Goal: Information Seeking & Learning: Learn about a topic

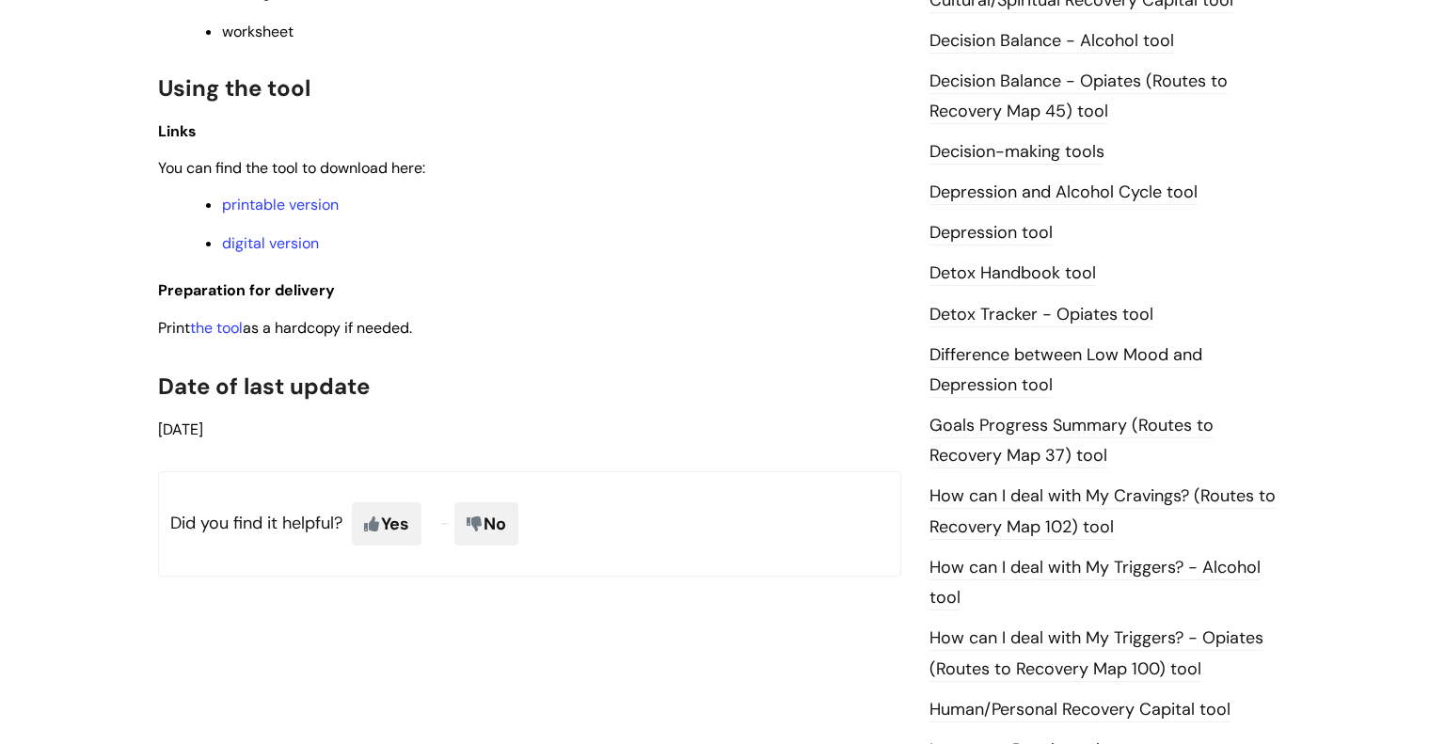
scroll to position [945, 0]
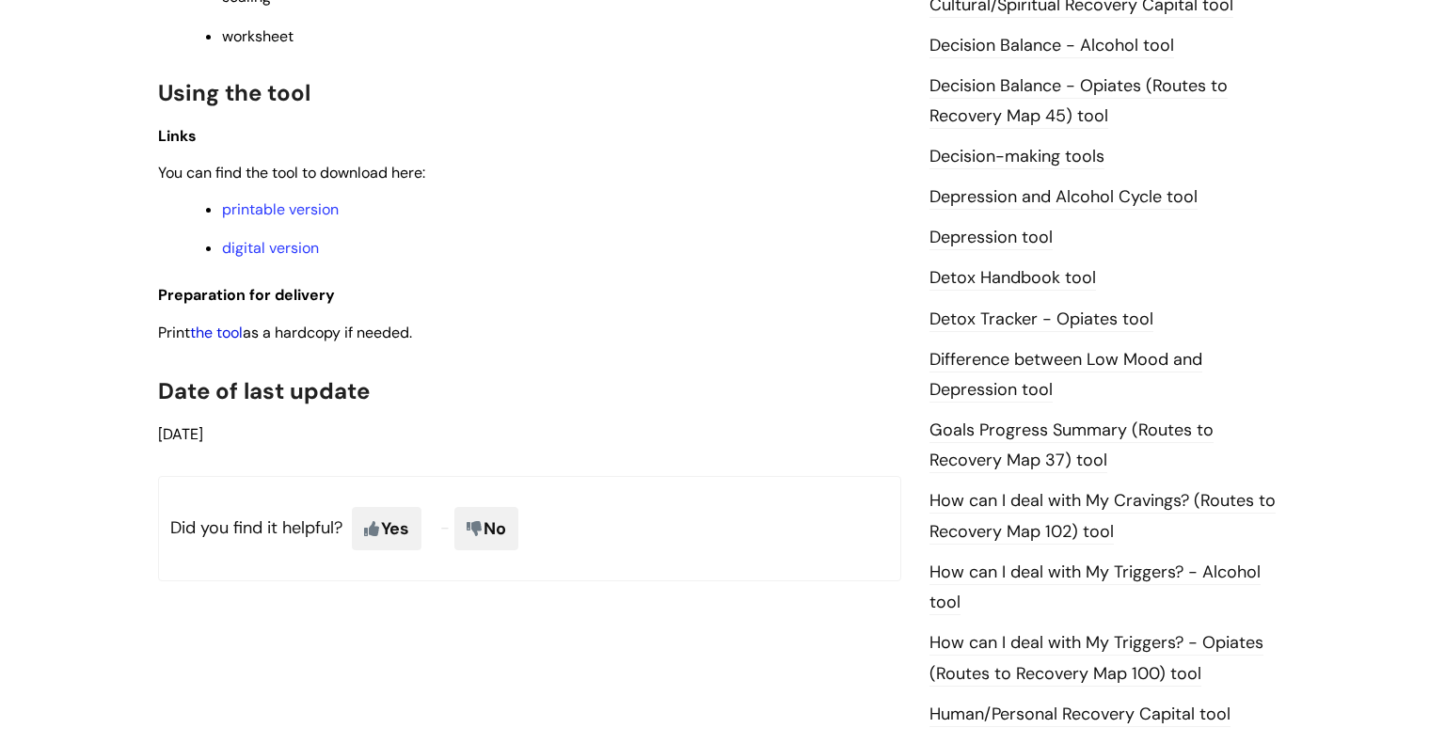
click at [231, 342] on link "the tool" at bounding box center [216, 333] width 53 height 20
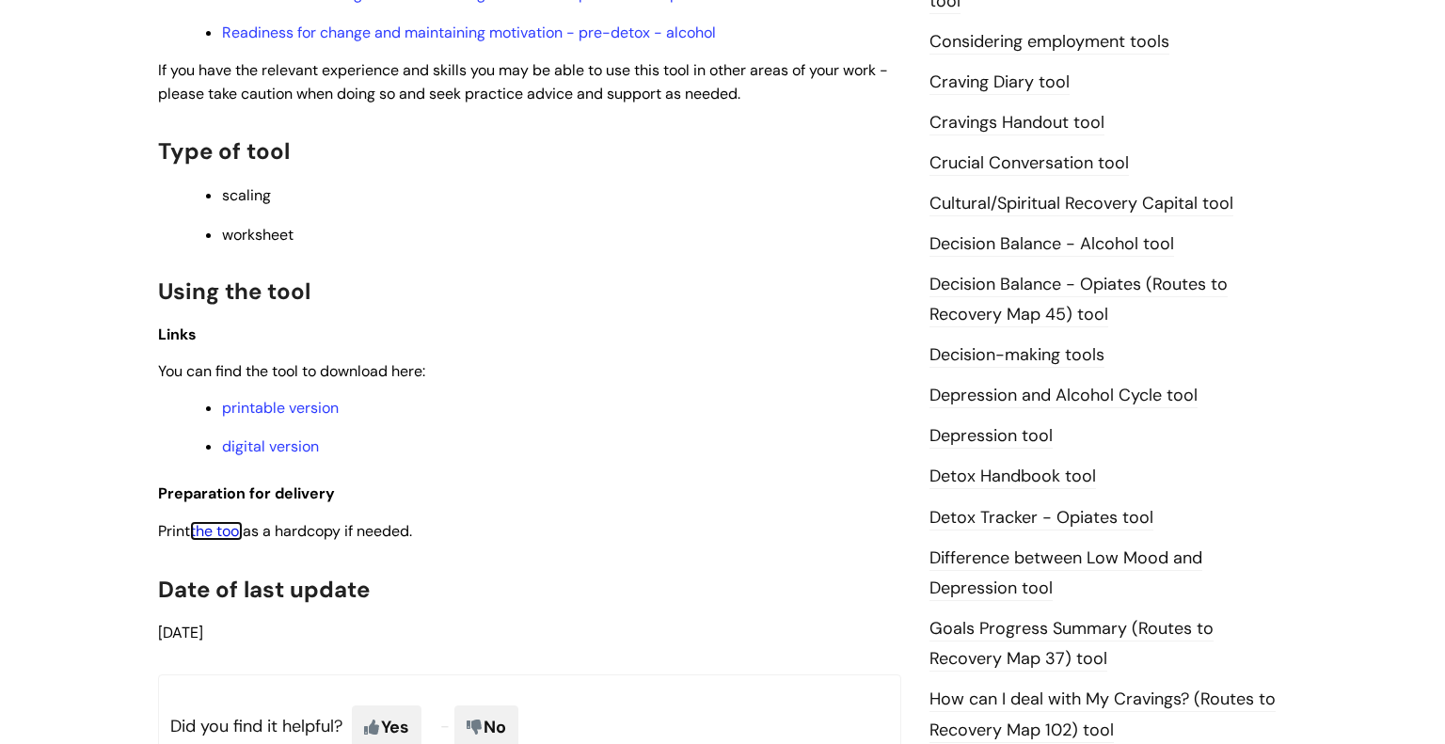
scroll to position [0, 0]
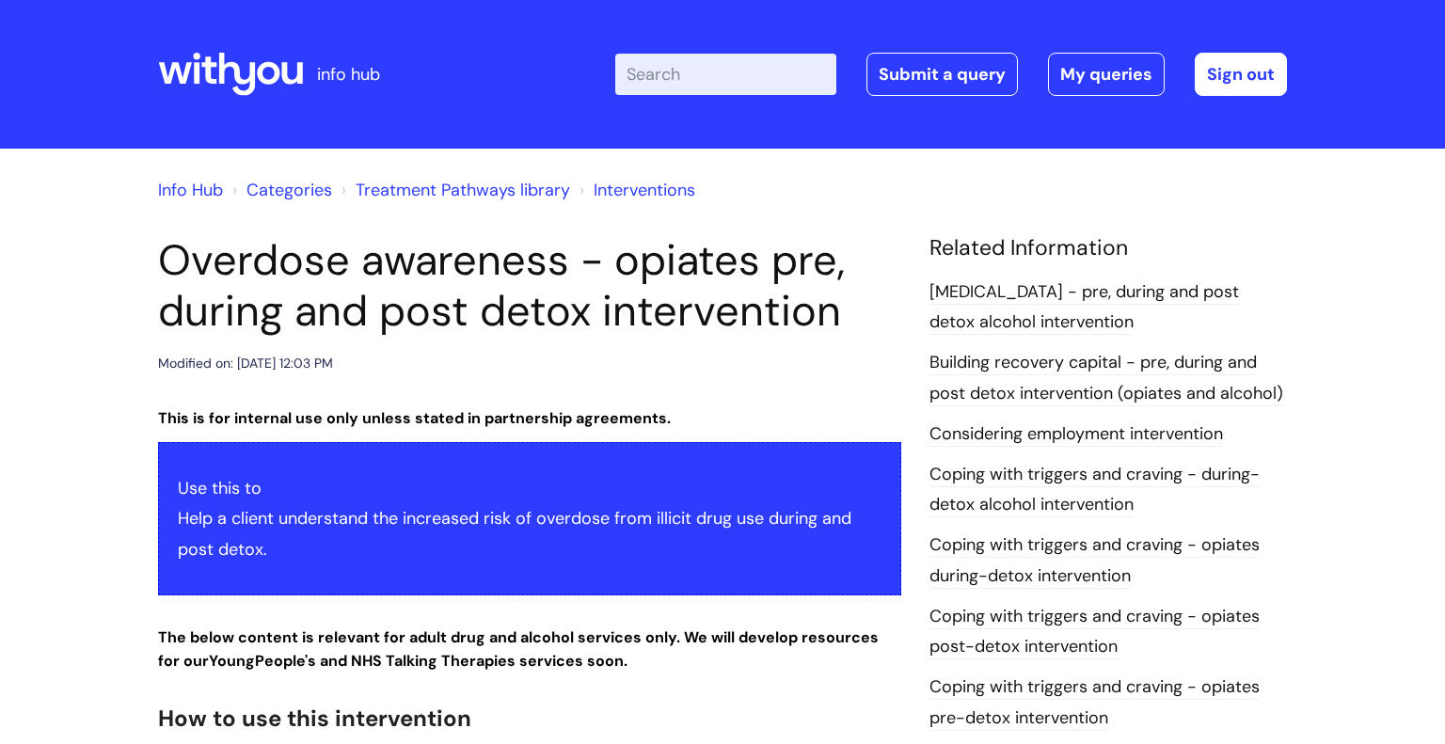
click at [716, 87] on input "Enter your search term here..." at bounding box center [725, 74] width 221 height 41
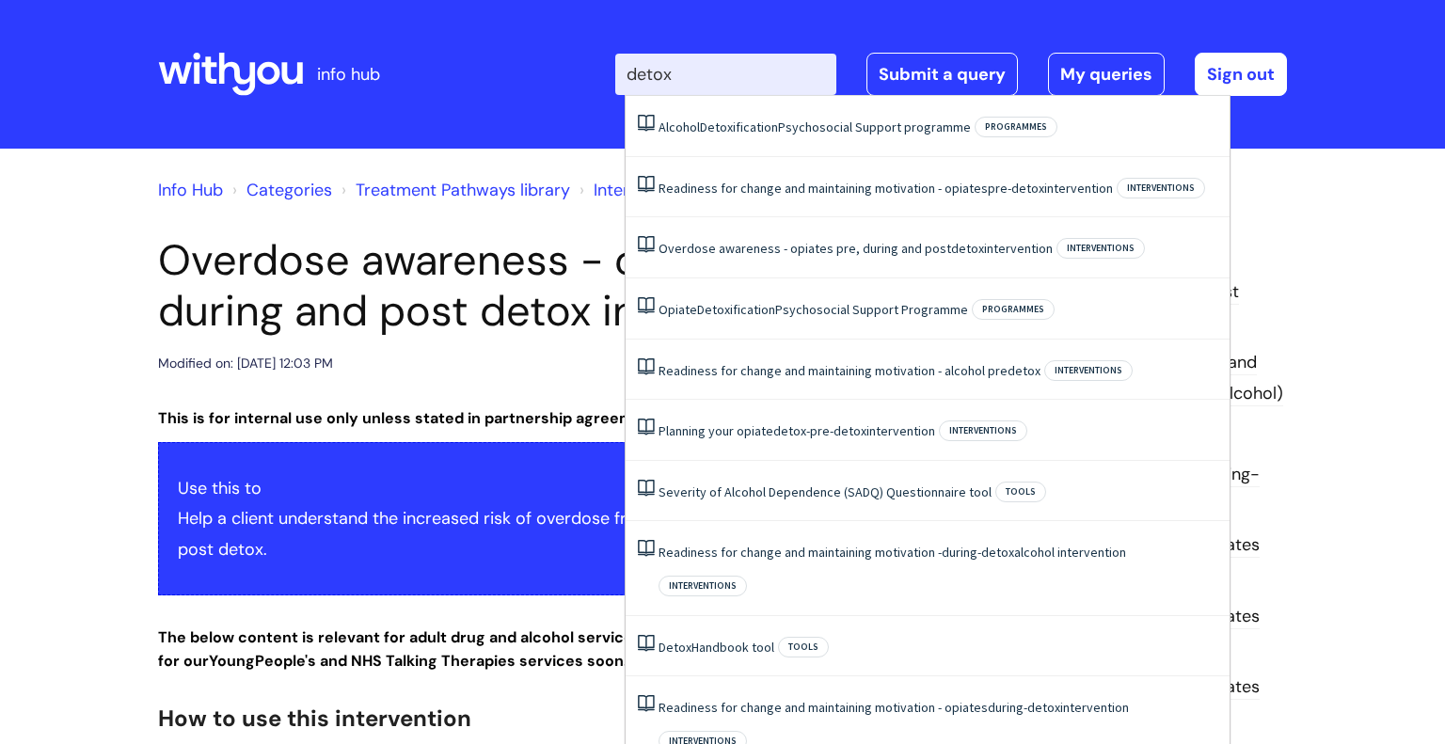
type input "detox"
click button "Search" at bounding box center [0, 0] width 0 height 0
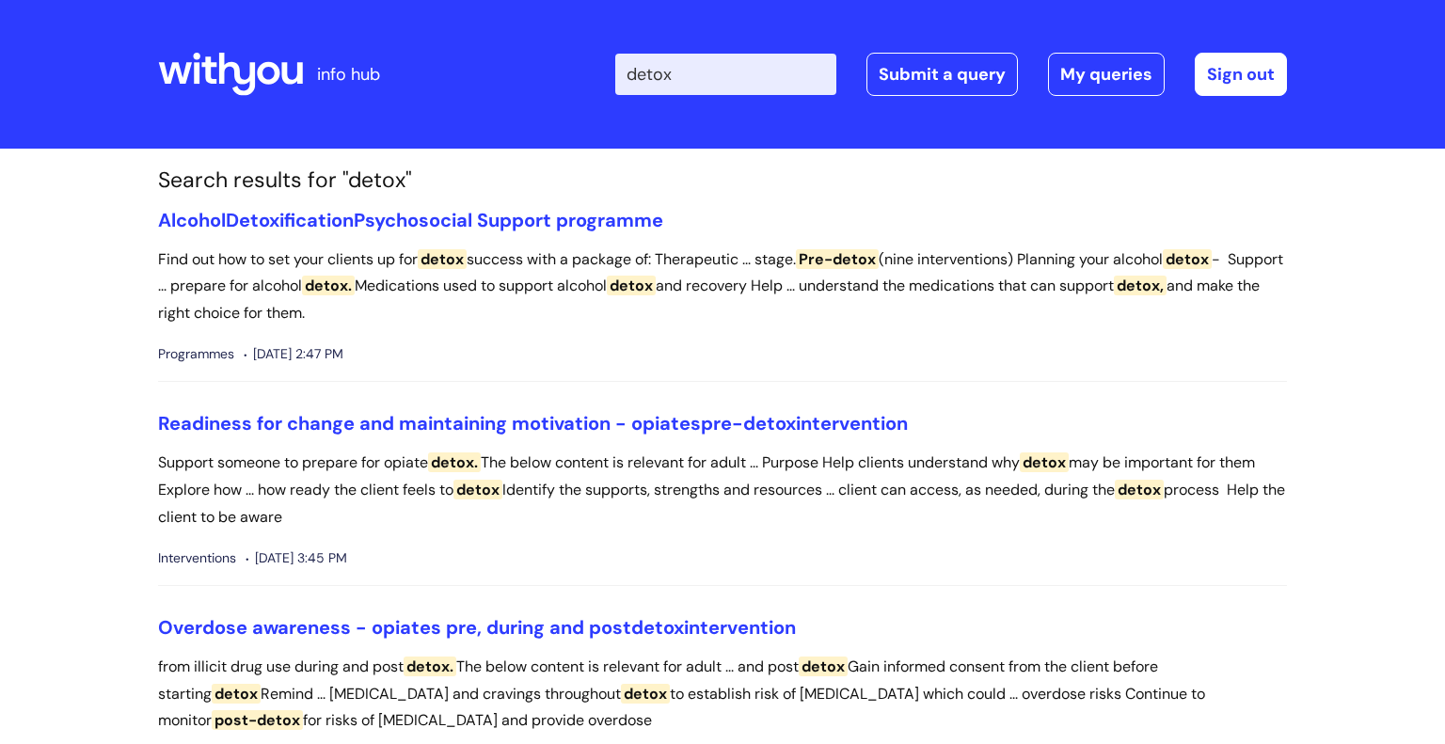
click at [636, 75] on input "detox" at bounding box center [725, 74] width 221 height 41
type input "post detox"
click button "Search" at bounding box center [0, 0] width 0 height 0
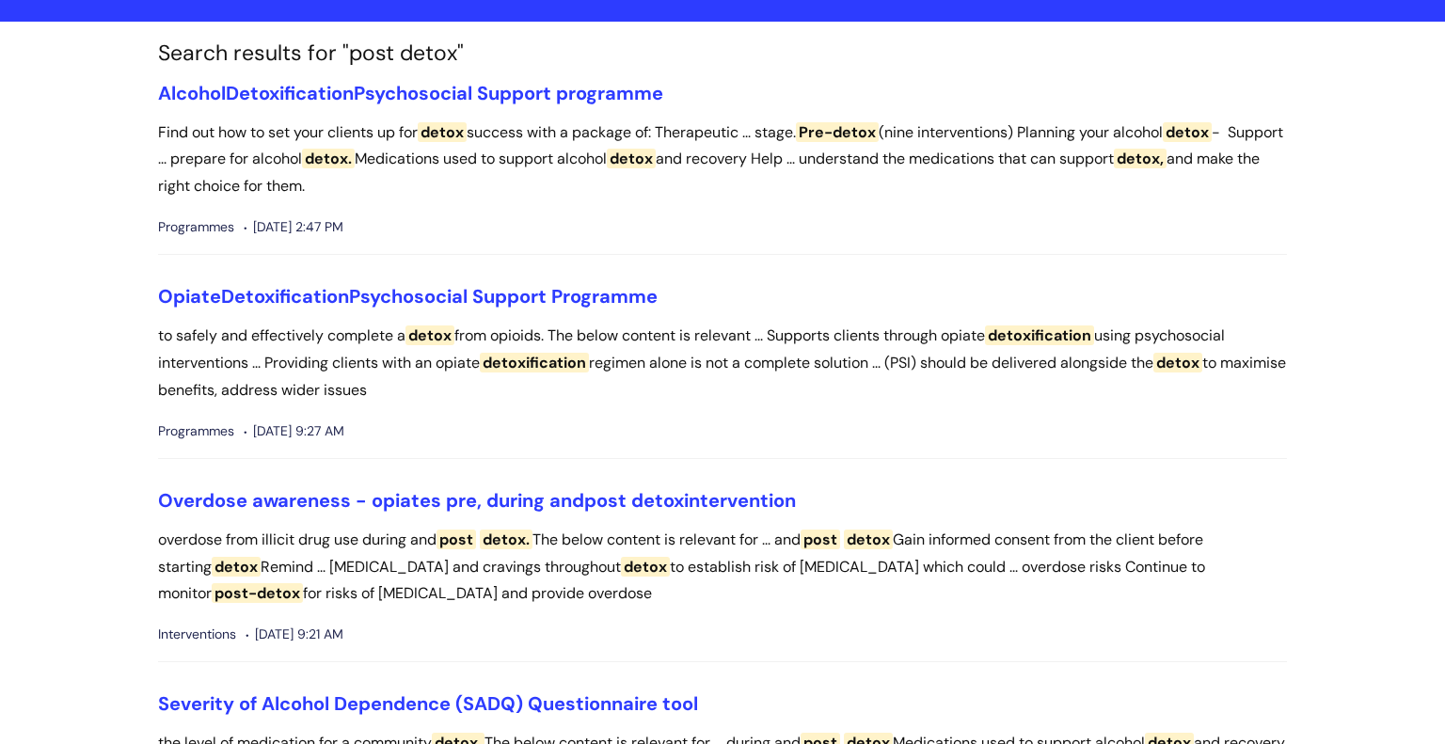
scroll to position [139, 0]
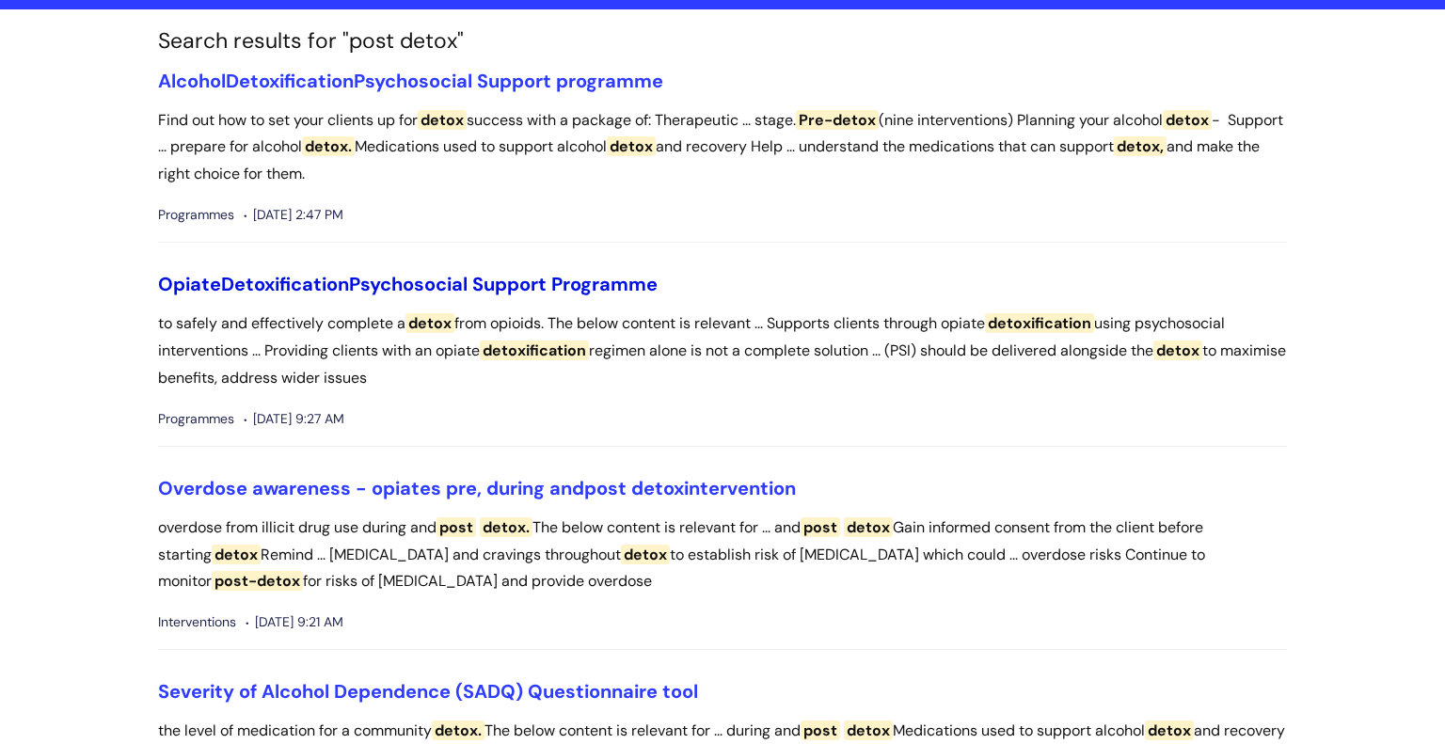
click at [367, 277] on link "Opiate Detoxification Psychosocial Support Programme" at bounding box center [408, 284] width 500 height 24
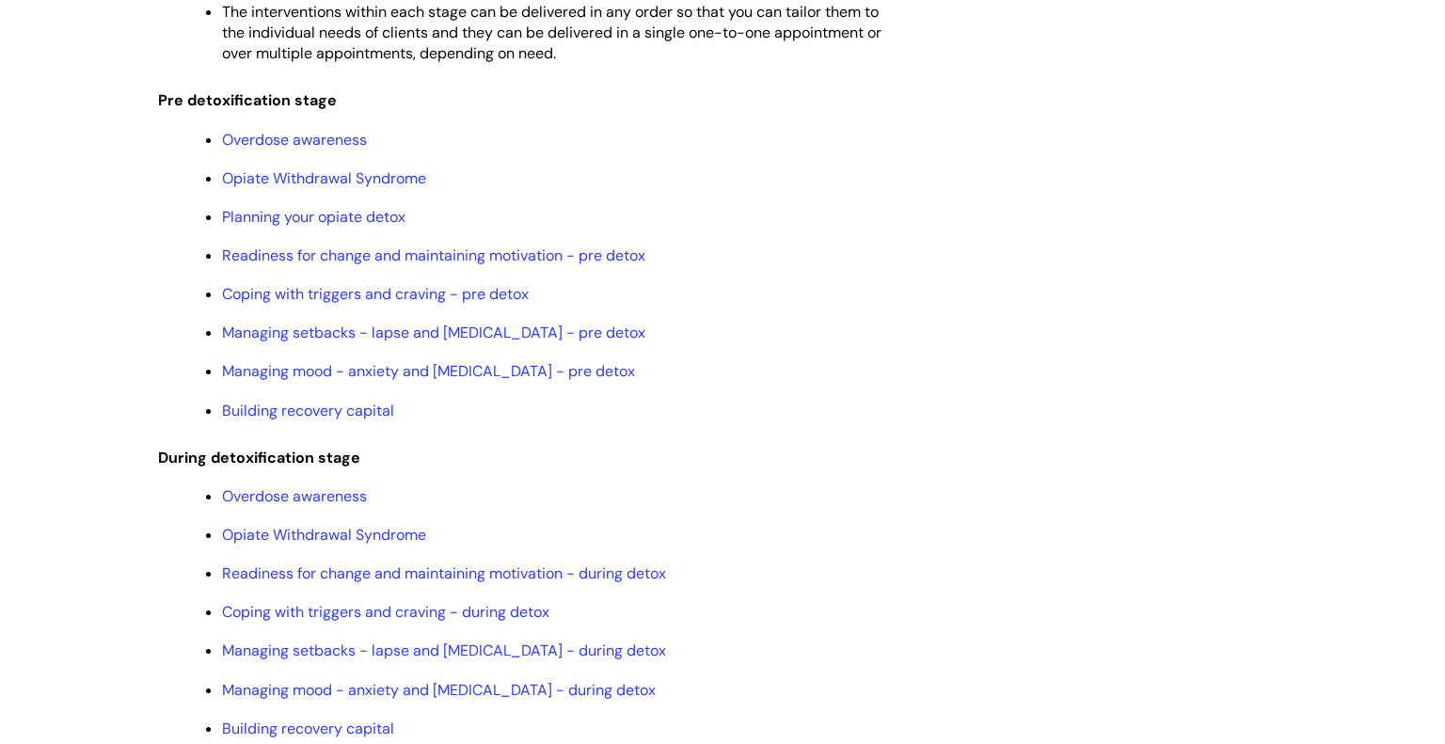
scroll to position [1791, 0]
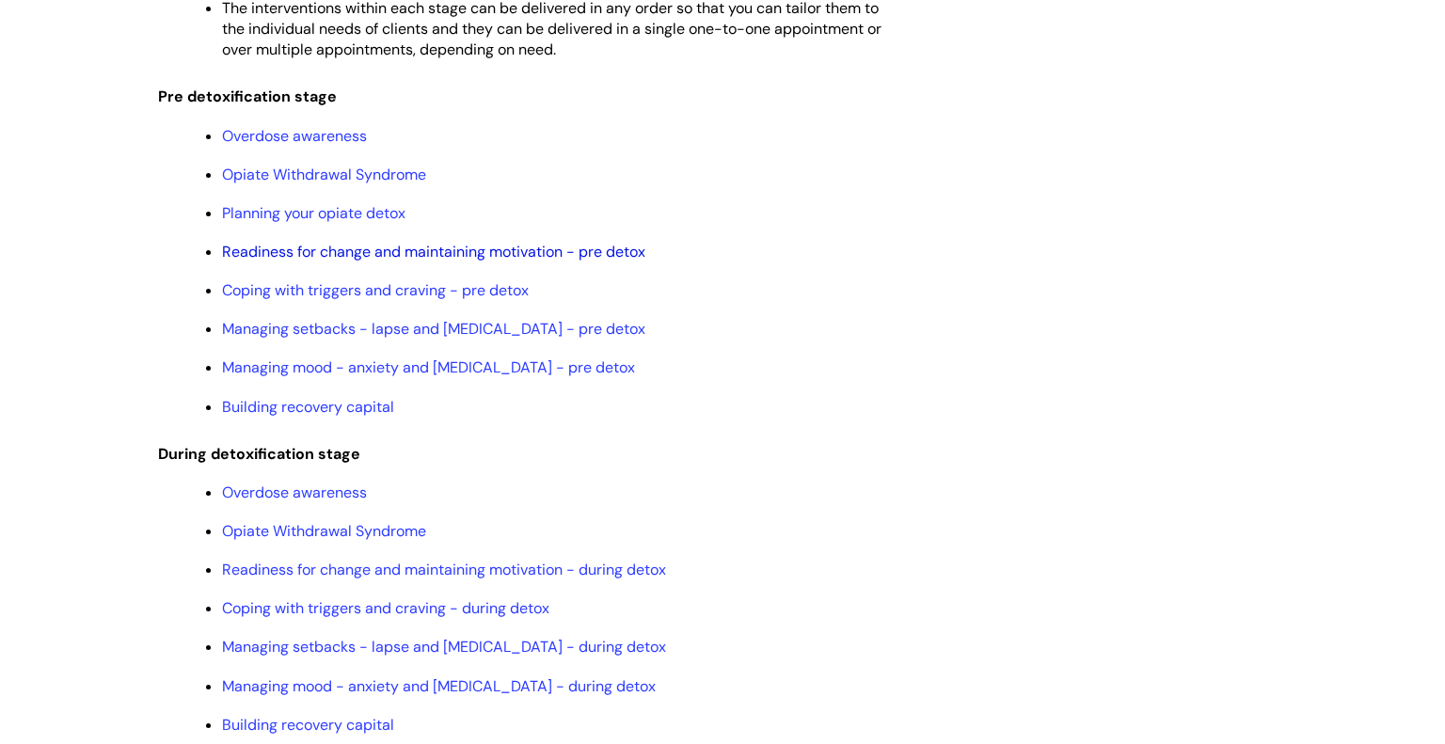
click at [528, 262] on link "Readiness for change and maintaining motivation - pre detox" at bounding box center [433, 252] width 423 height 20
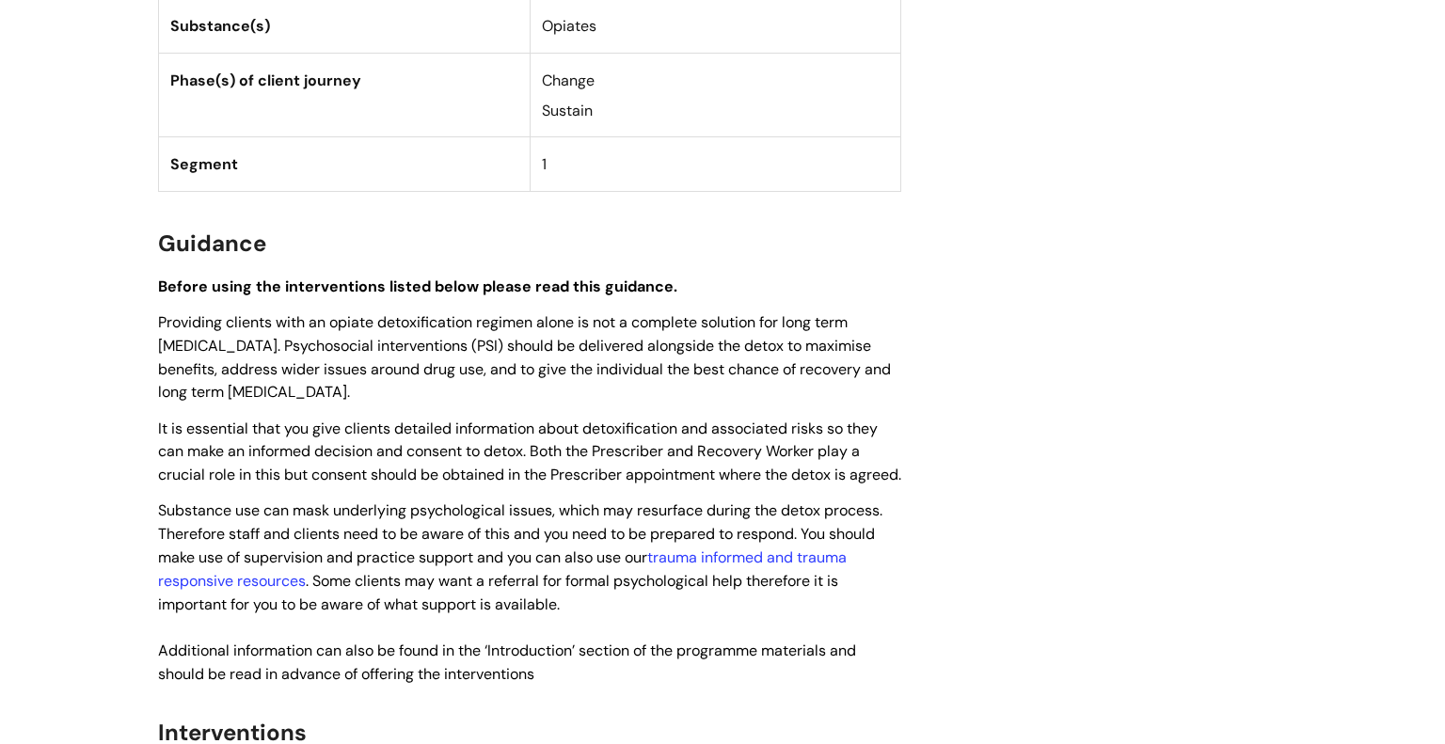
scroll to position [0, 0]
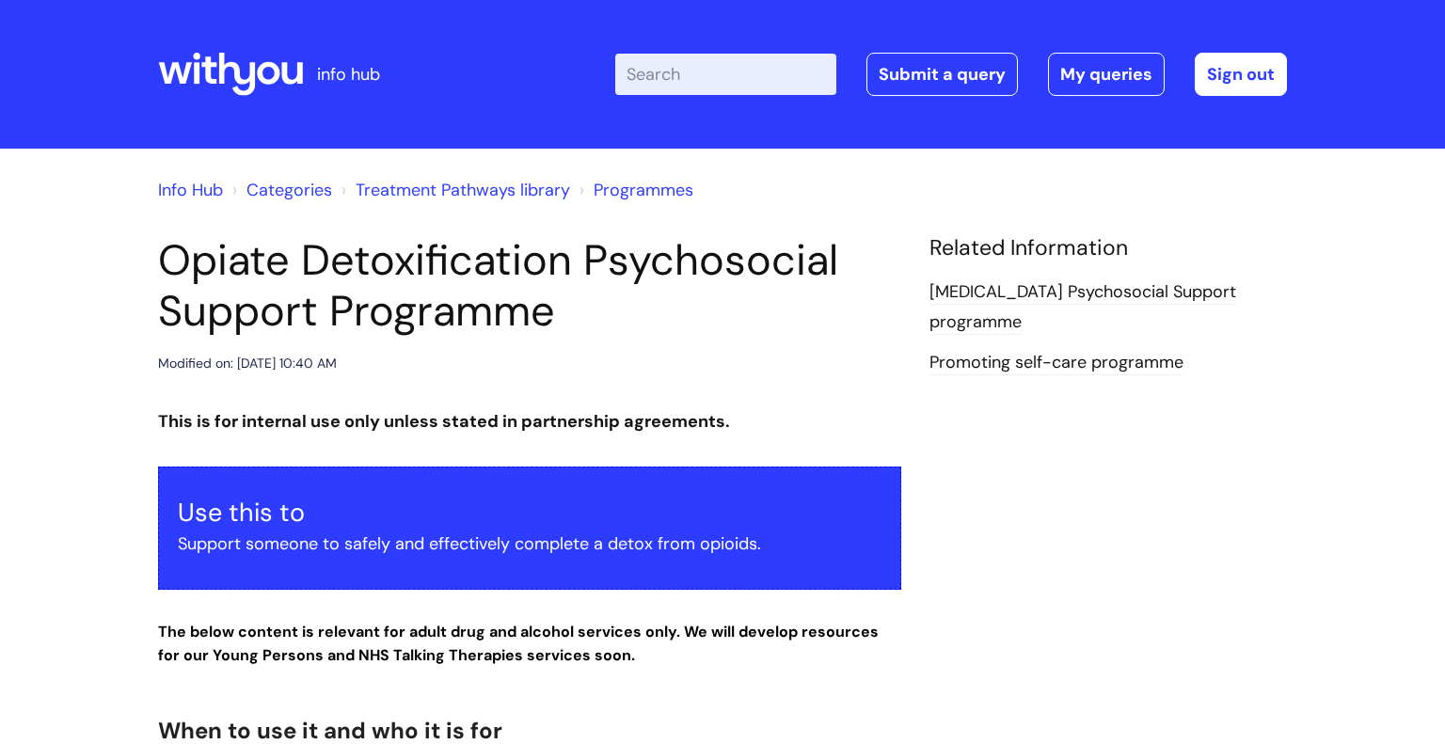
click at [682, 68] on input "Enter your search term here..." at bounding box center [725, 74] width 221 height 41
click button "Search" at bounding box center [0, 0] width 0 height 0
type input "post detox#"
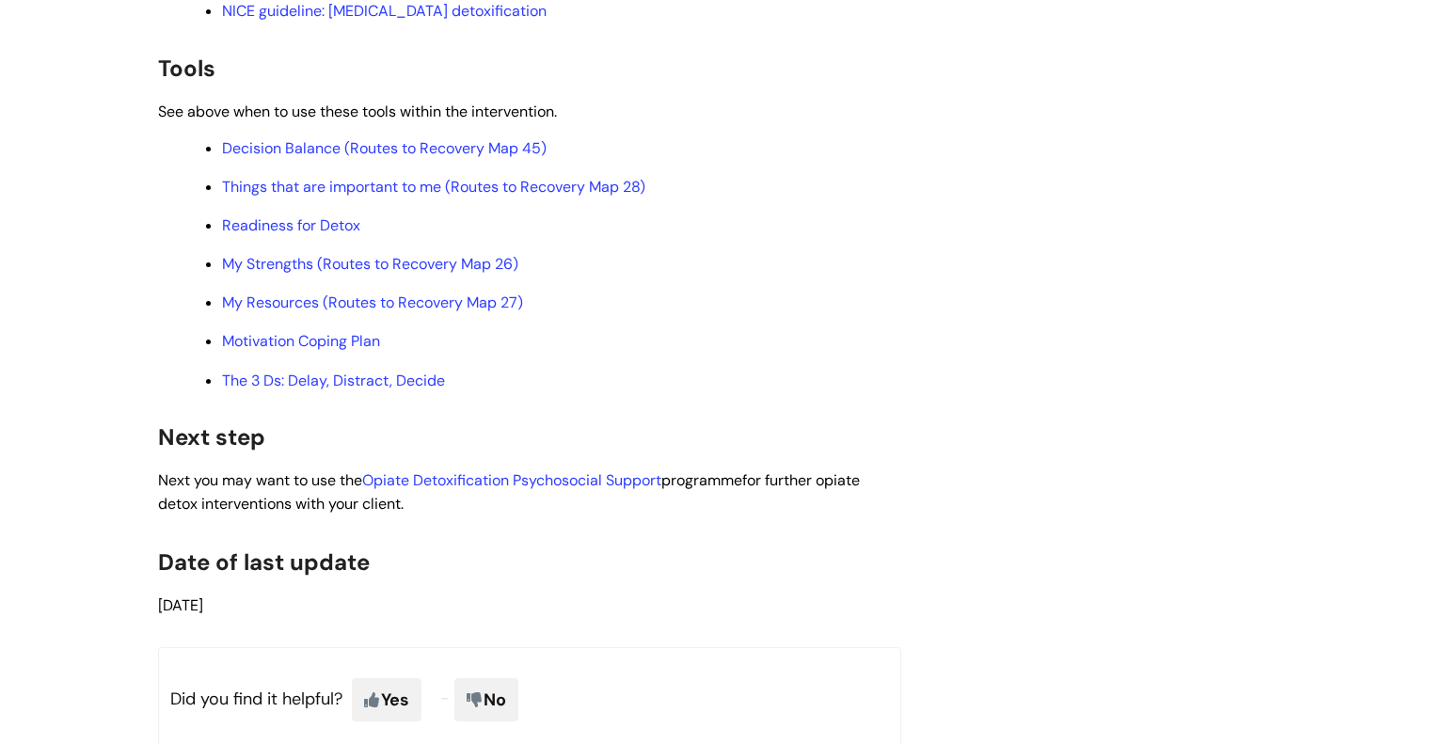
scroll to position [5433, 0]
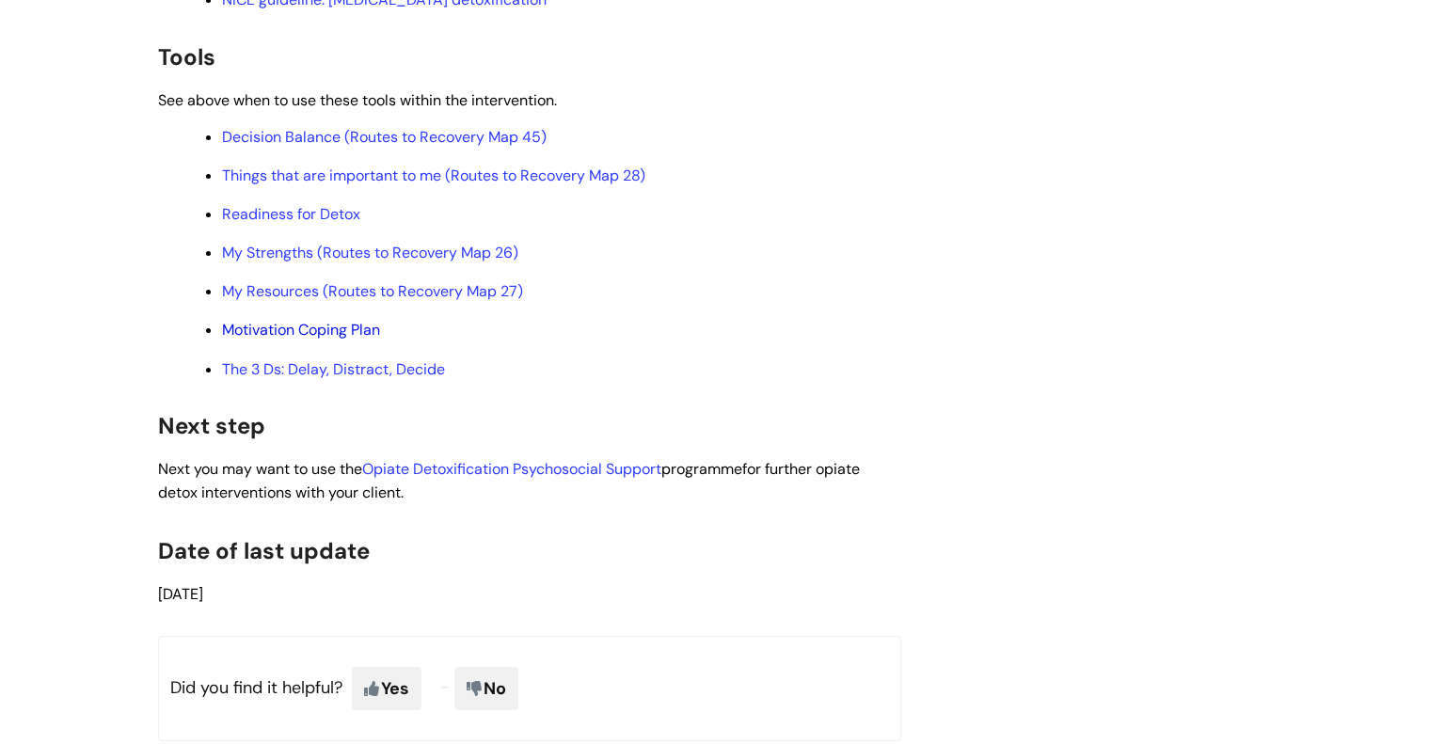
click at [347, 340] on link "Motivation Coping Plan" at bounding box center [301, 330] width 158 height 20
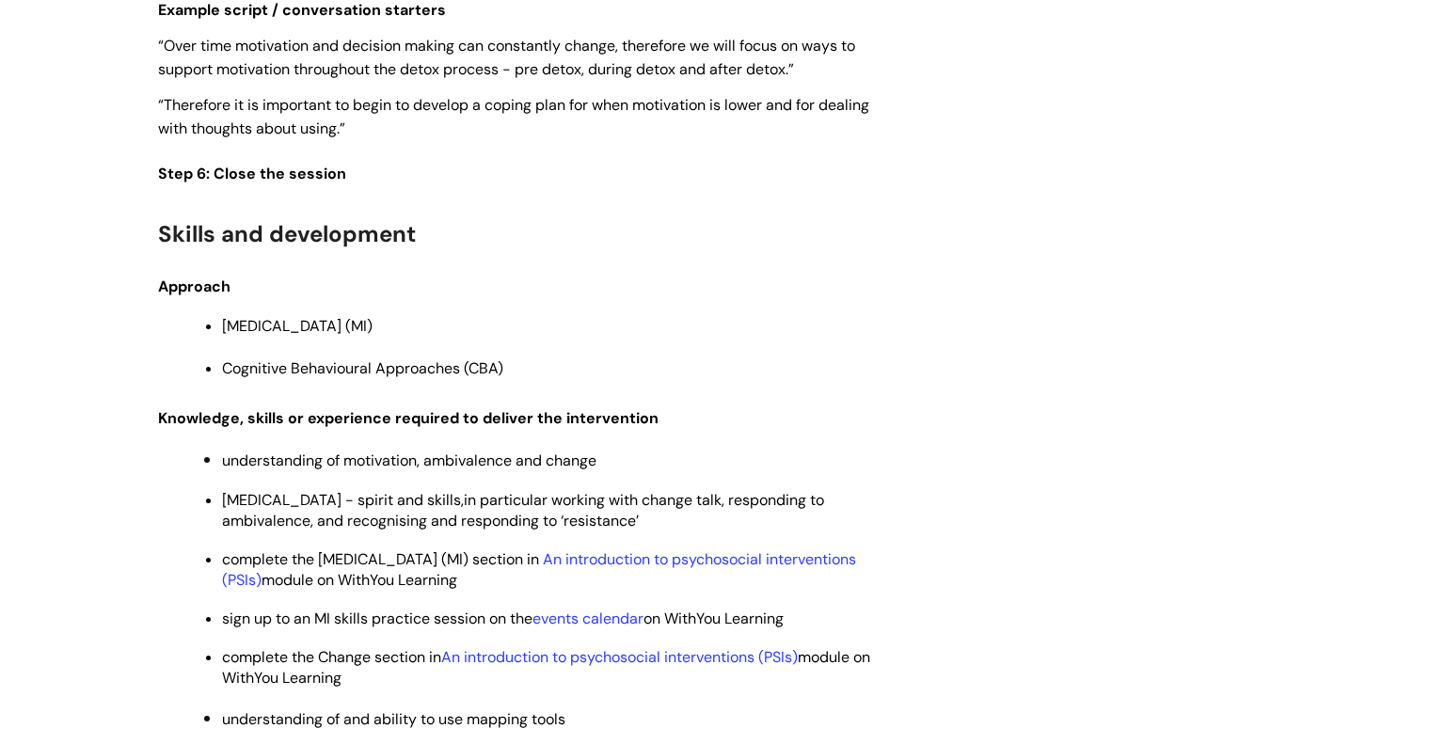
scroll to position [0, 0]
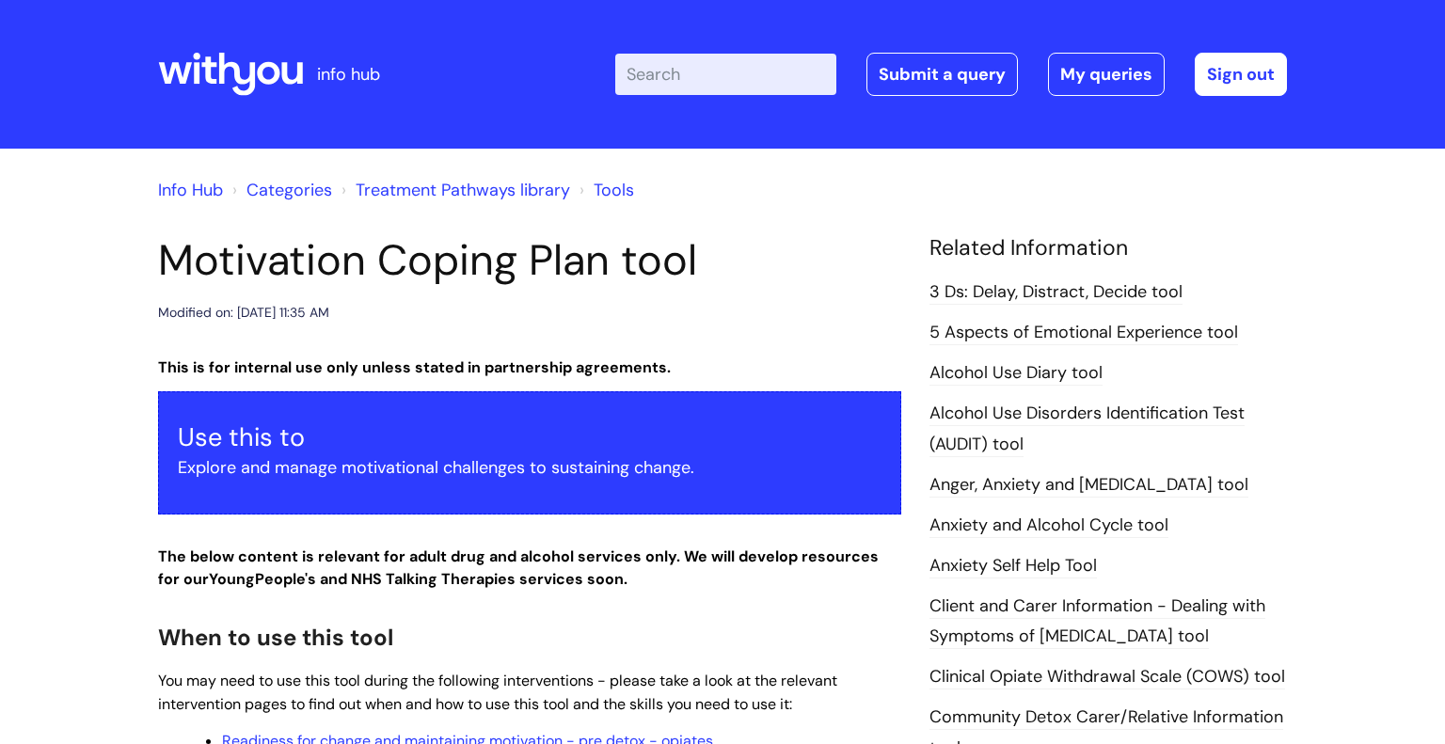
scroll to position [1313, 0]
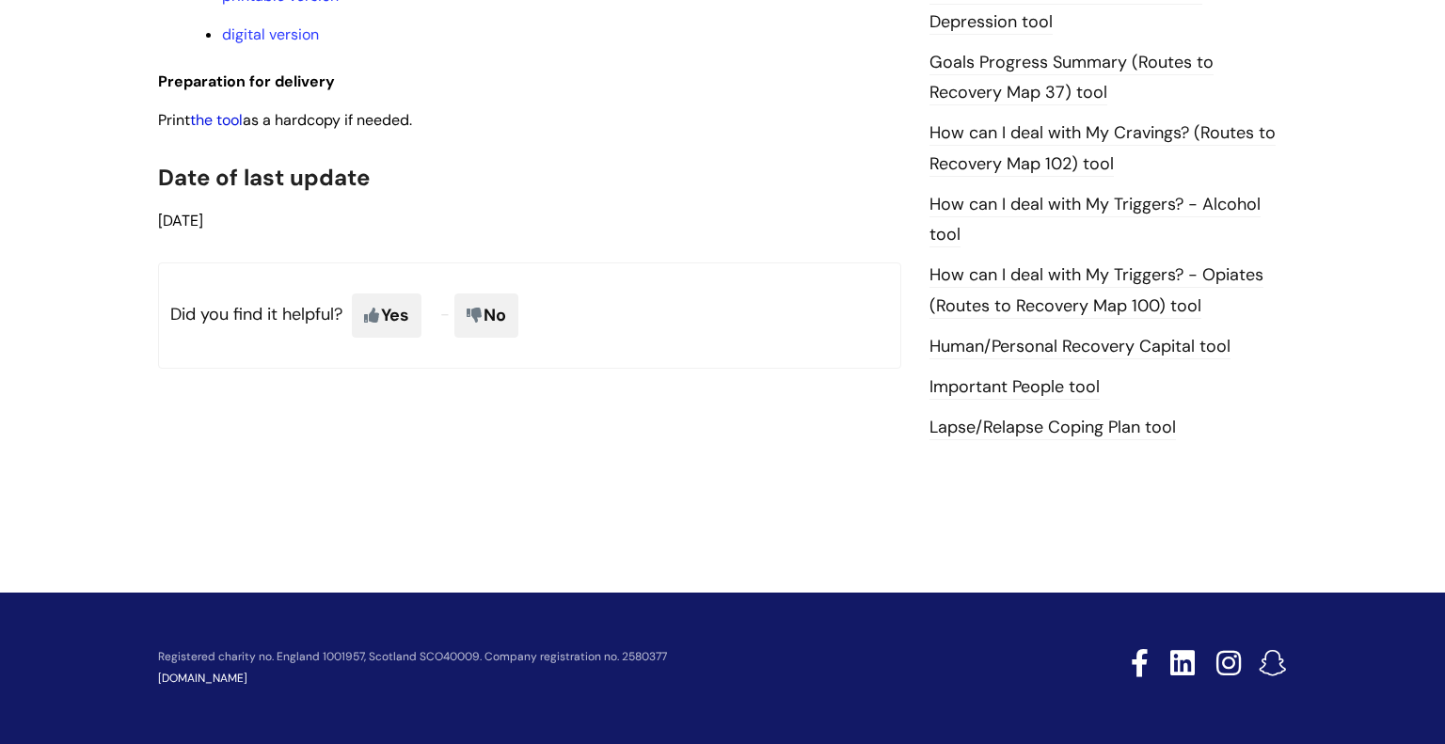
click at [226, 130] on link "the tool" at bounding box center [216, 120] width 53 height 20
click at [274, 44] on link "digital version" at bounding box center [270, 34] width 97 height 20
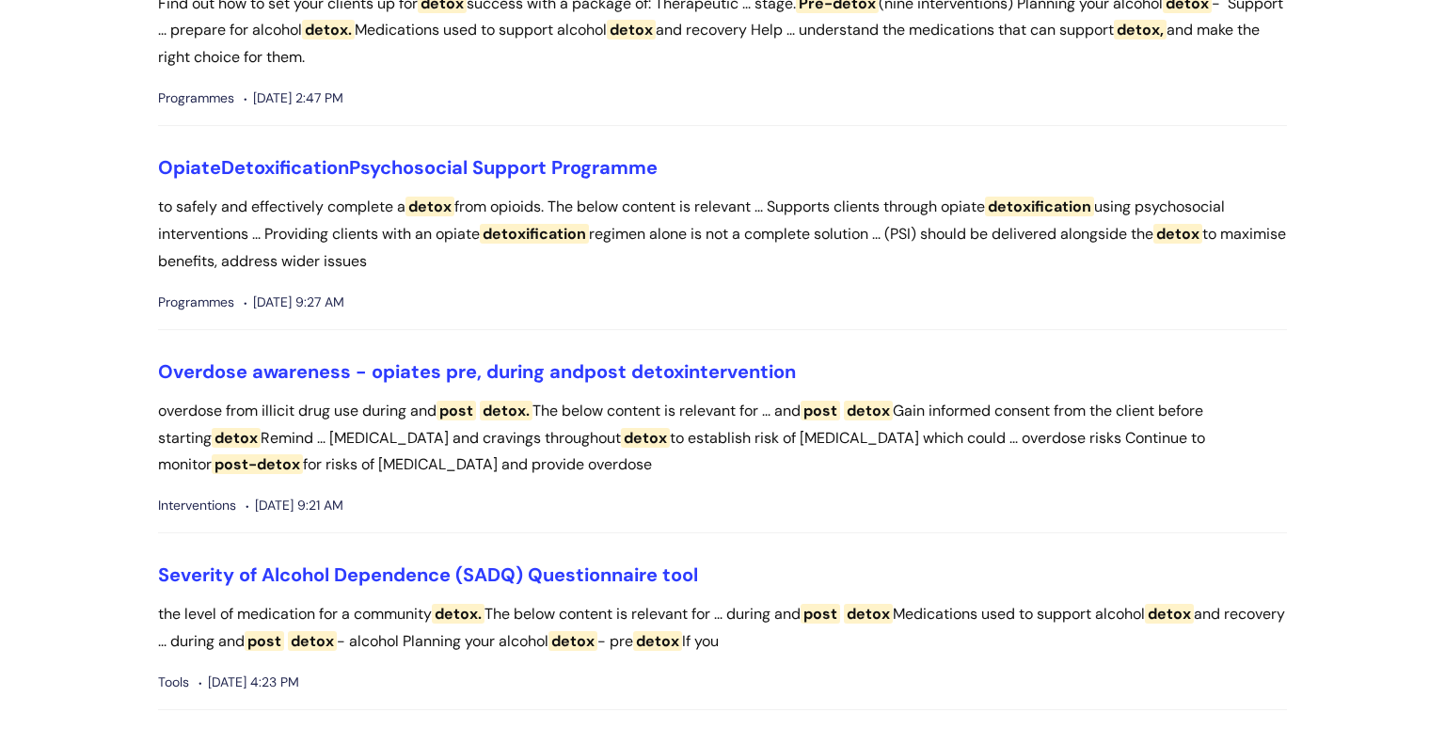
scroll to position [252, 0]
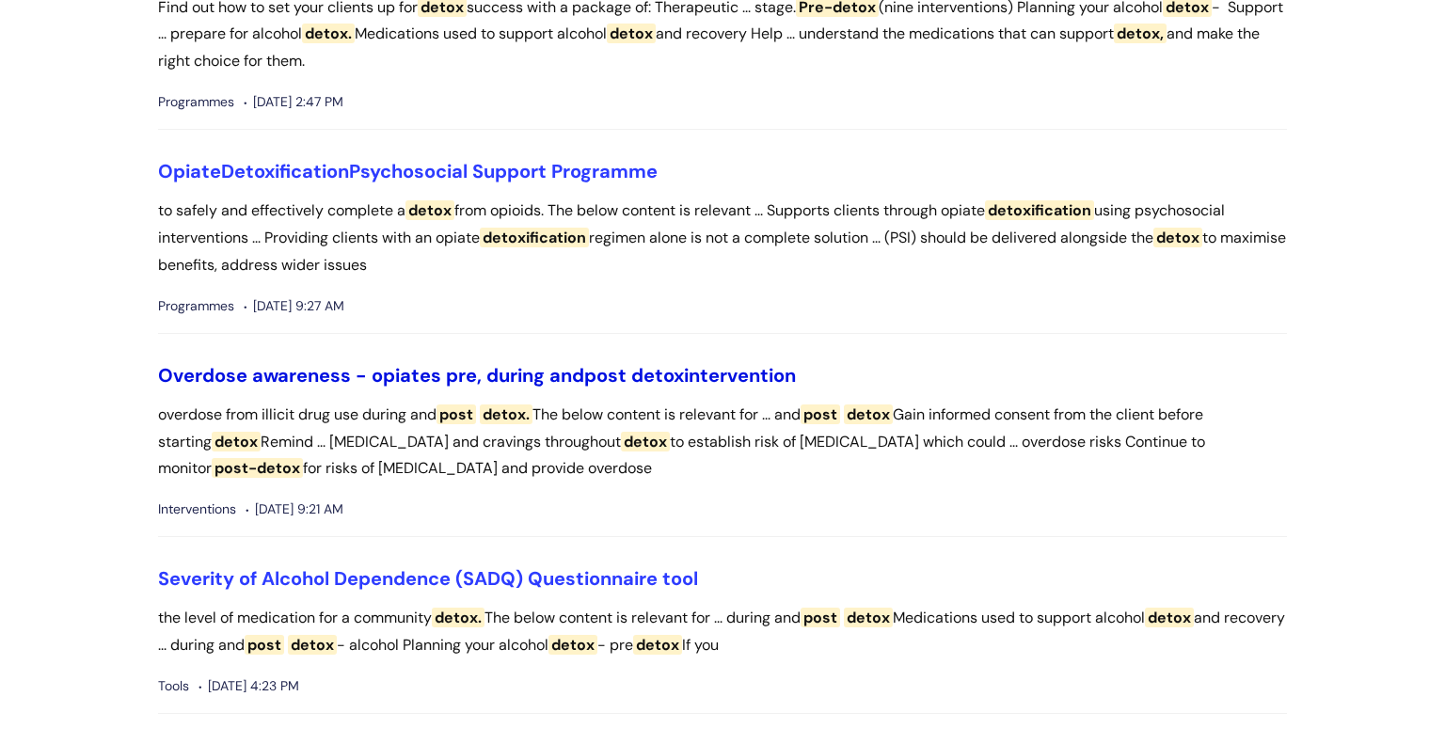
click at [564, 368] on link "Overdose awareness - opiates pre, during and post detox intervention" at bounding box center [477, 375] width 638 height 24
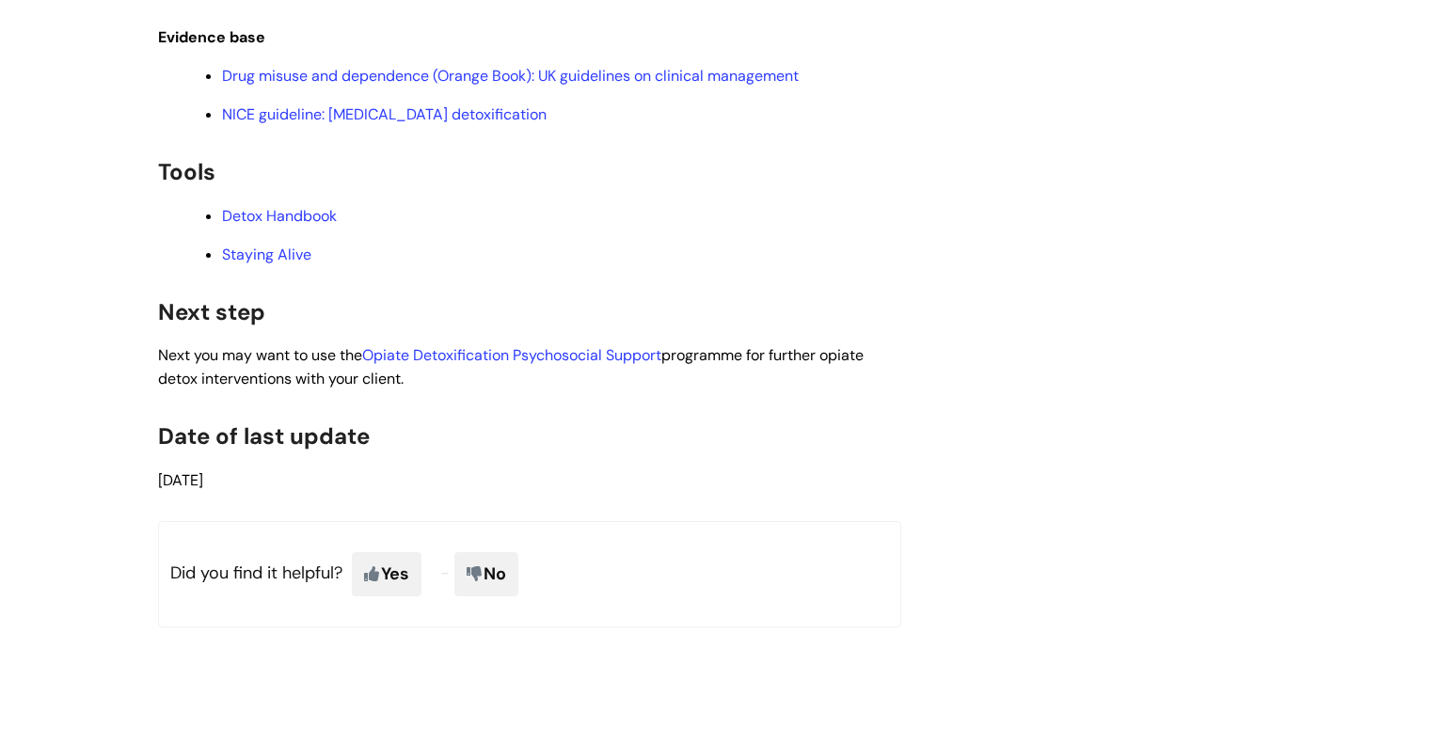
scroll to position [4299, 0]
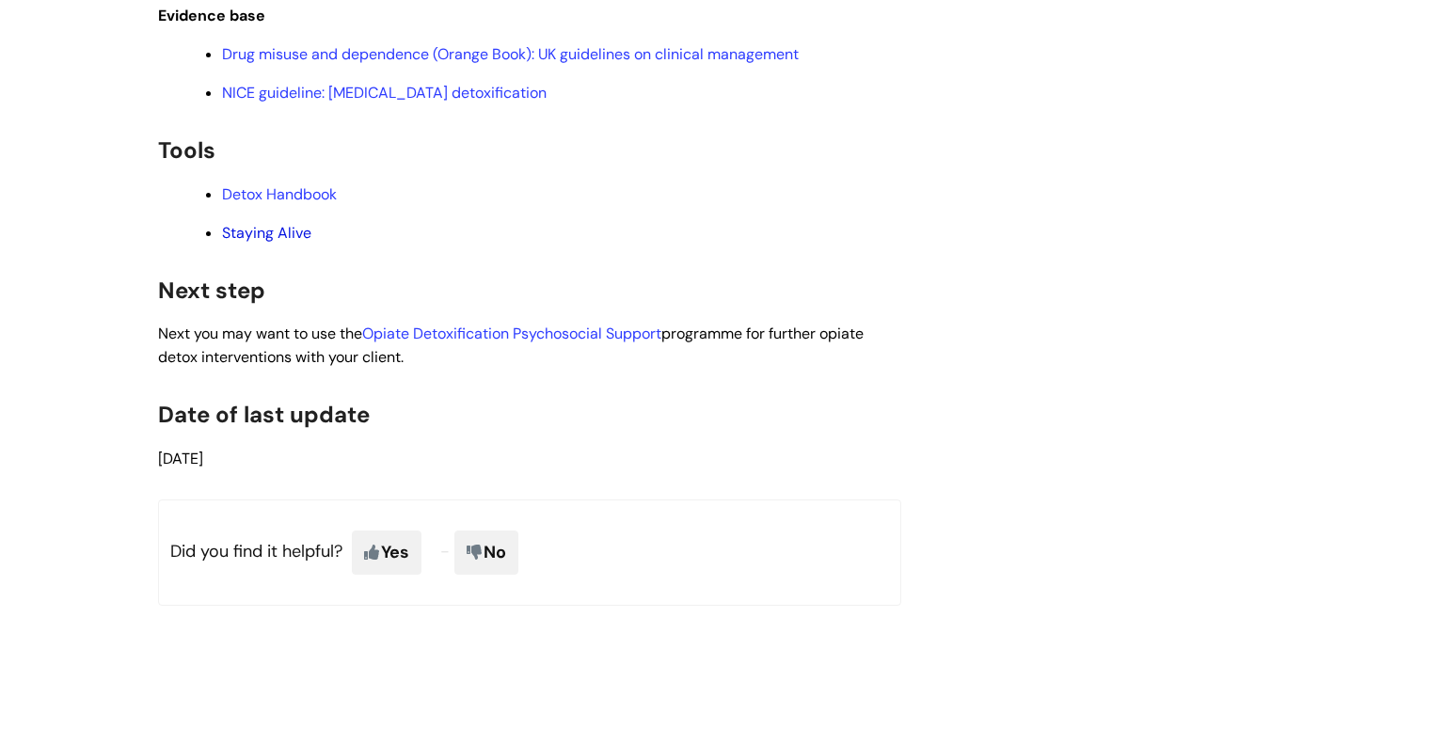
click at [284, 243] on link "Staying Alive" at bounding box center [266, 233] width 89 height 20
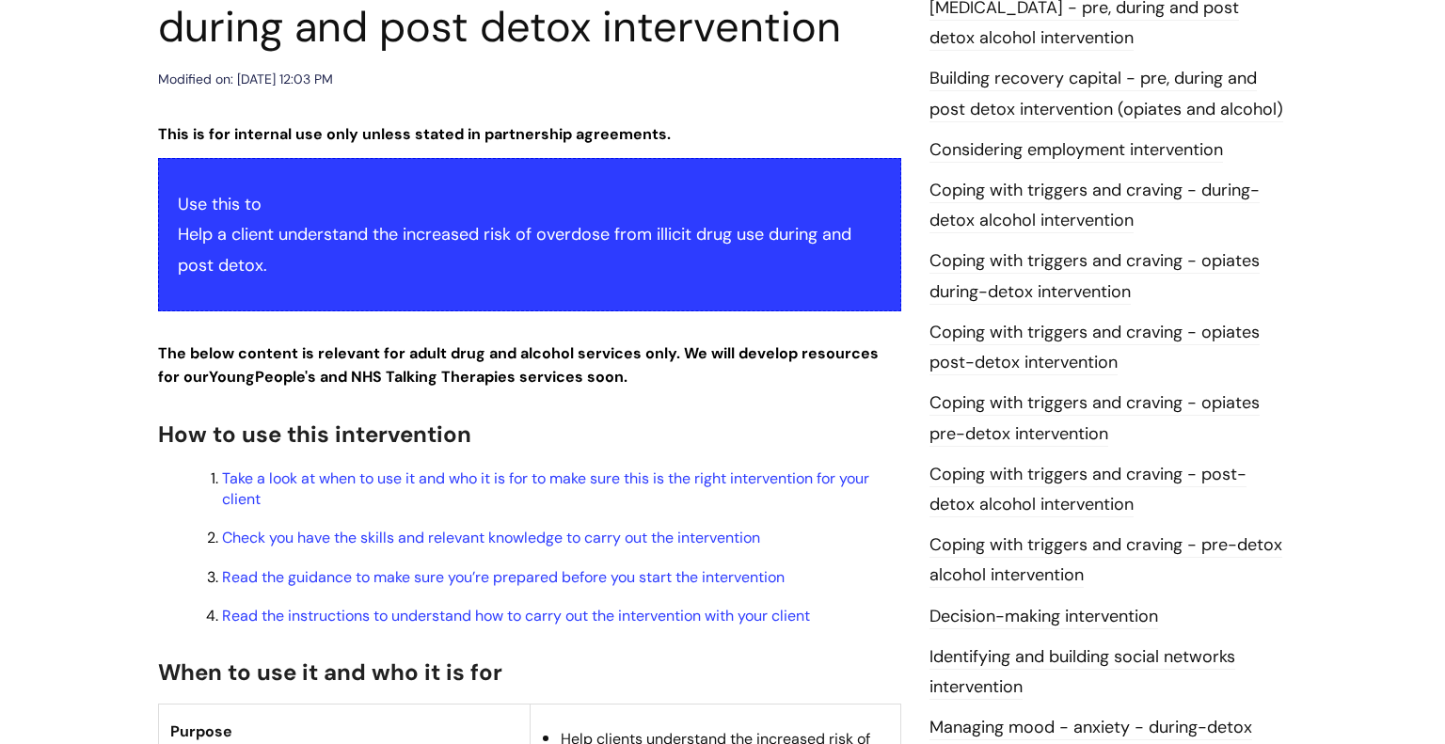
scroll to position [0, 0]
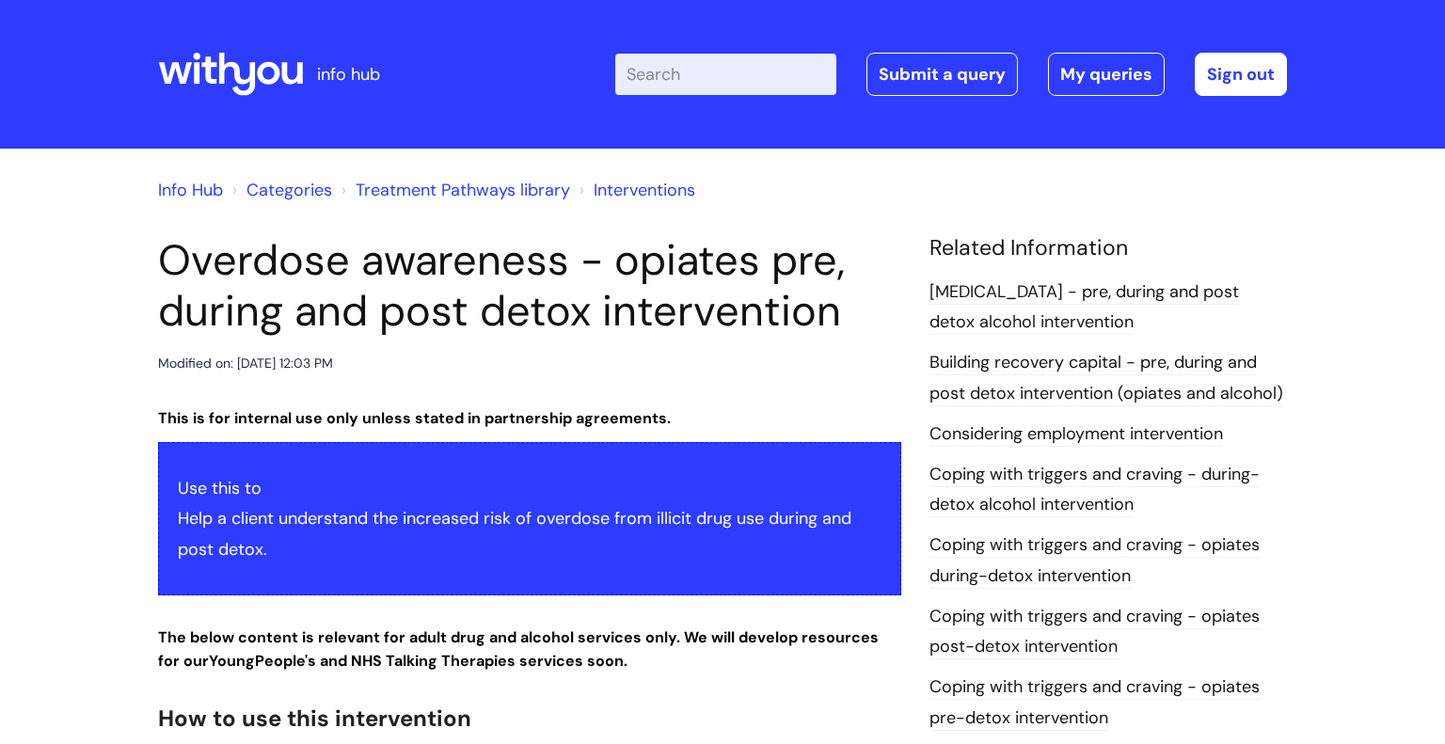
click at [675, 70] on input "Enter your search term here..." at bounding box center [725, 74] width 221 height 41
type input "post detox"
click button "Search" at bounding box center [0, 0] width 0 height 0
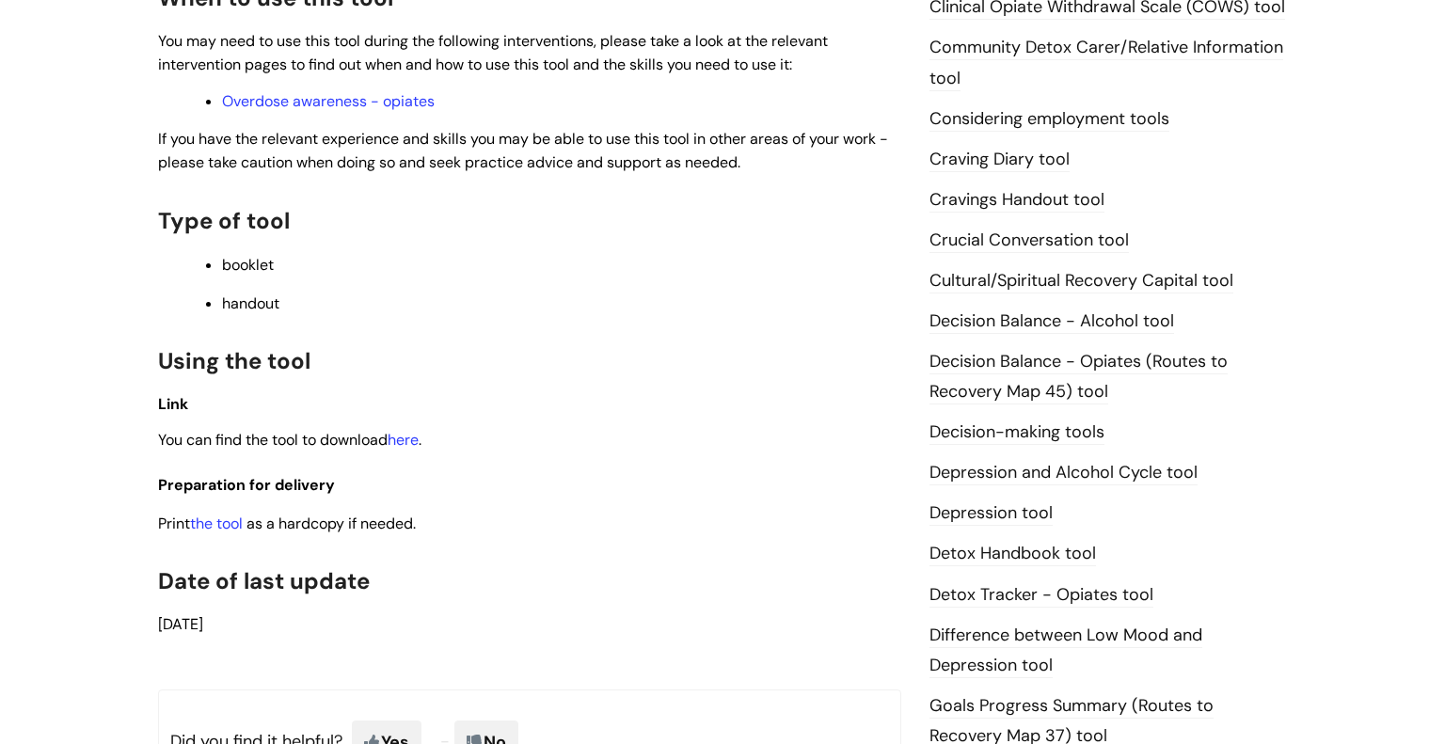
scroll to position [658, 0]
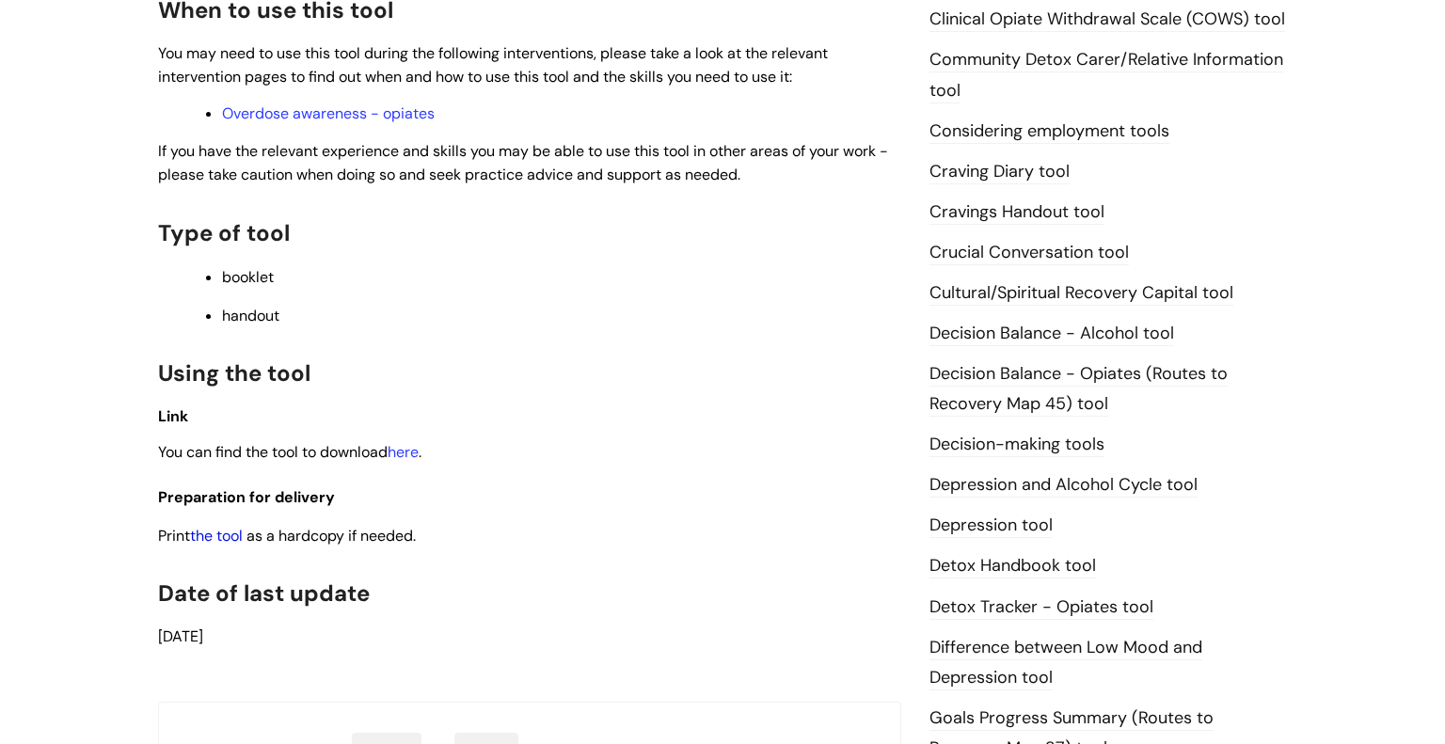
click at [243, 541] on link "the tool" at bounding box center [216, 536] width 53 height 20
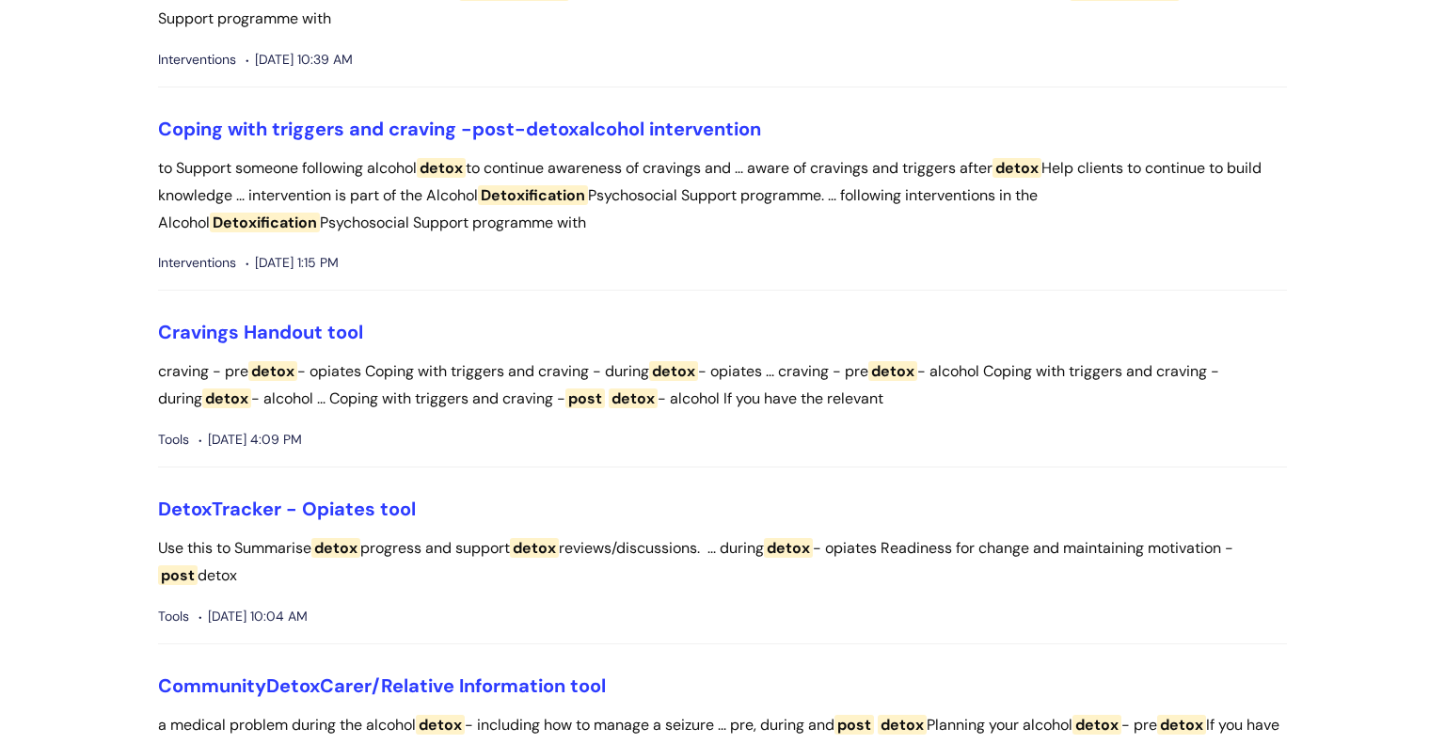
scroll to position [4655, 0]
click at [391, 522] on link "Detox Tracker - Opiates tool" at bounding box center [287, 510] width 258 height 24
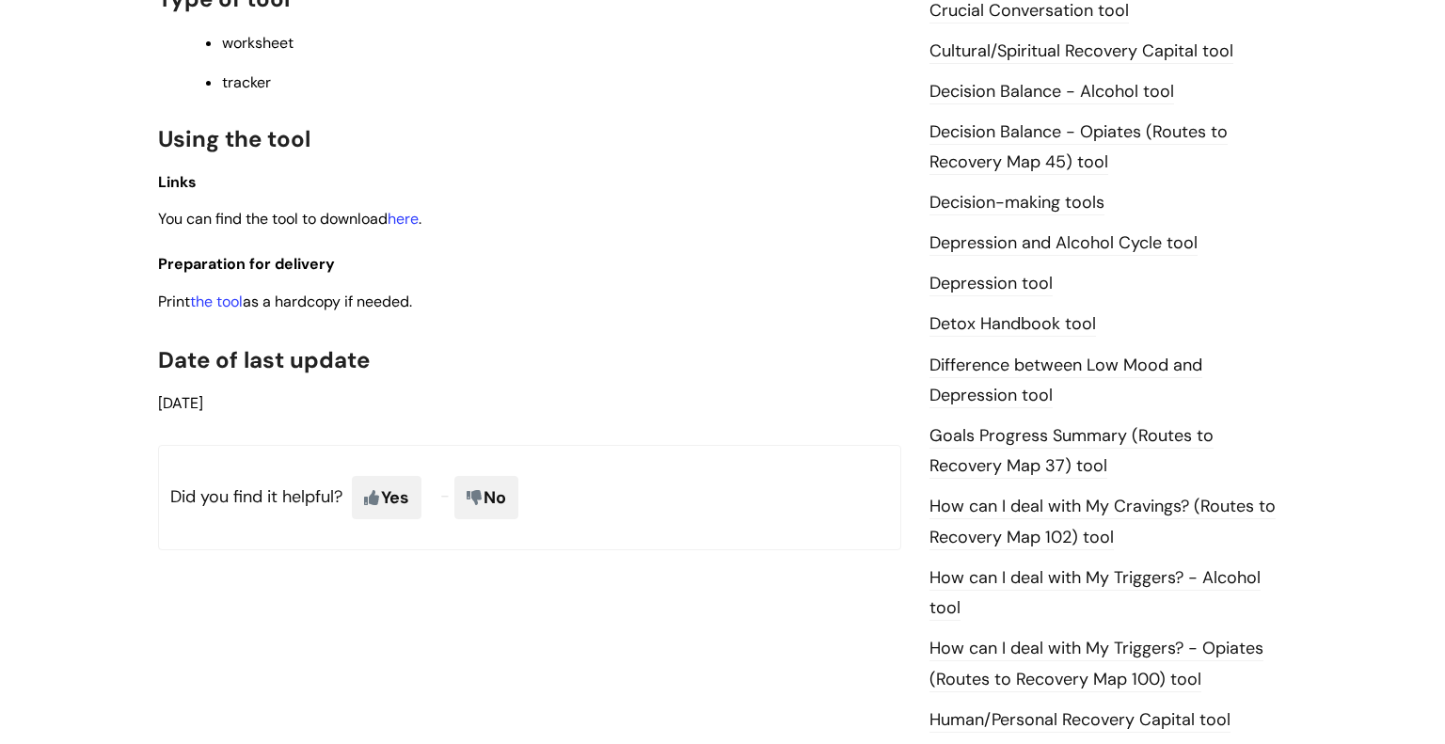
scroll to position [907, 0]
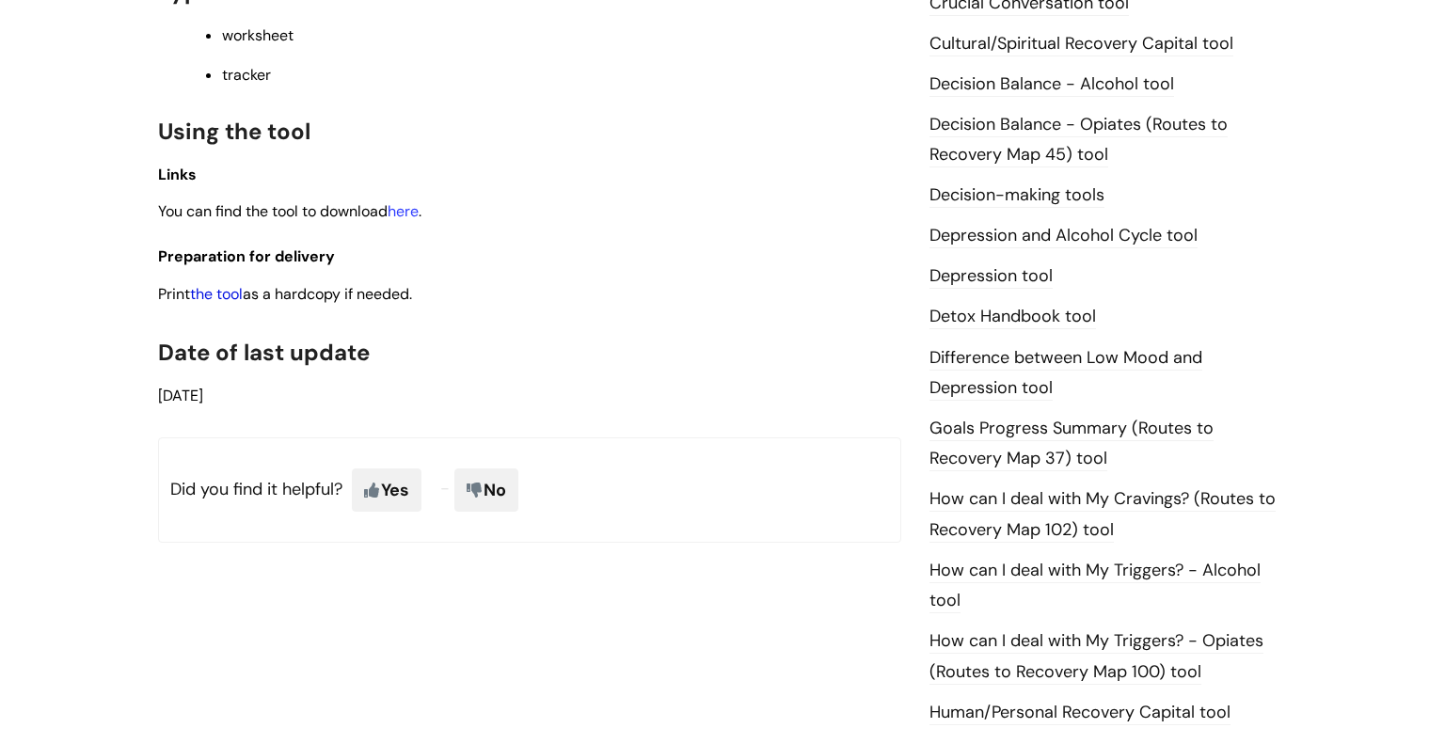
click at [230, 295] on link "the tool" at bounding box center [216, 294] width 53 height 20
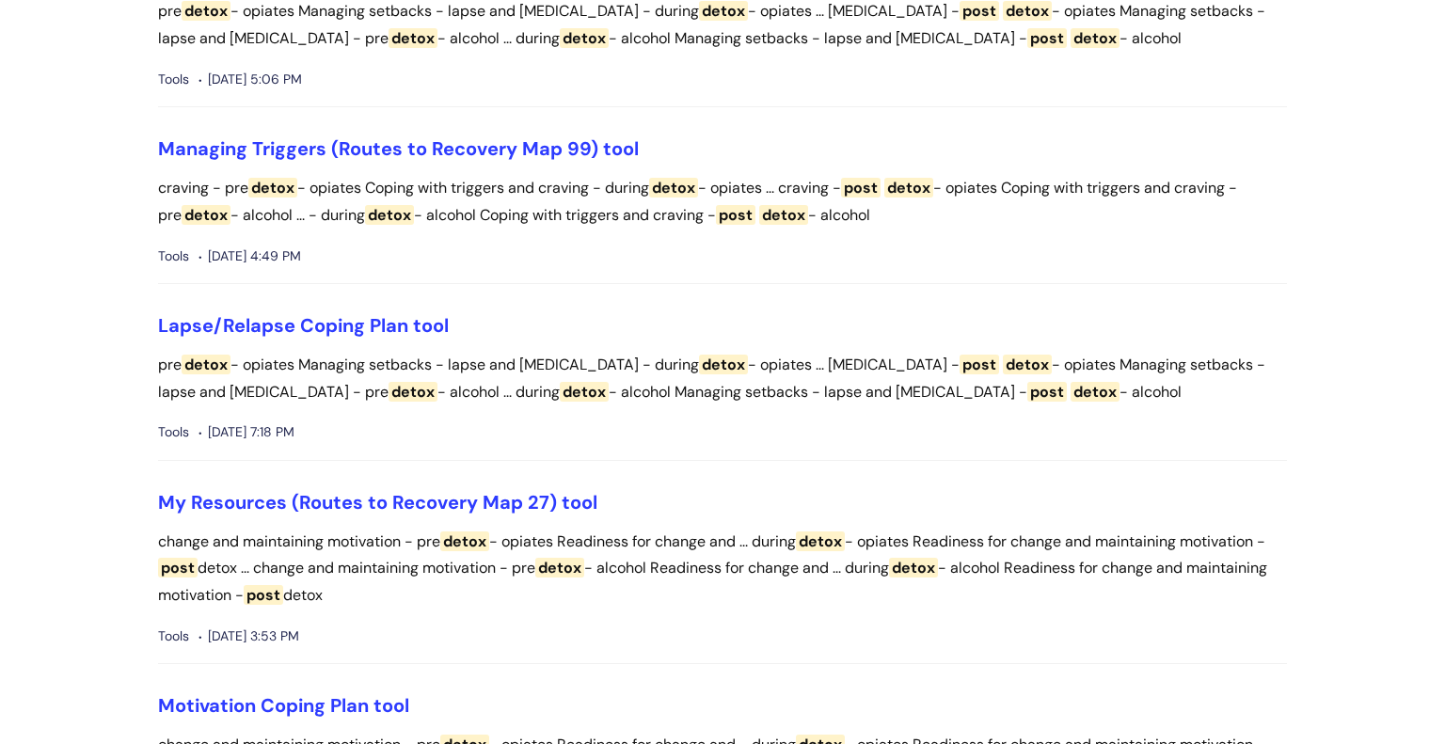
scroll to position [3142, 0]
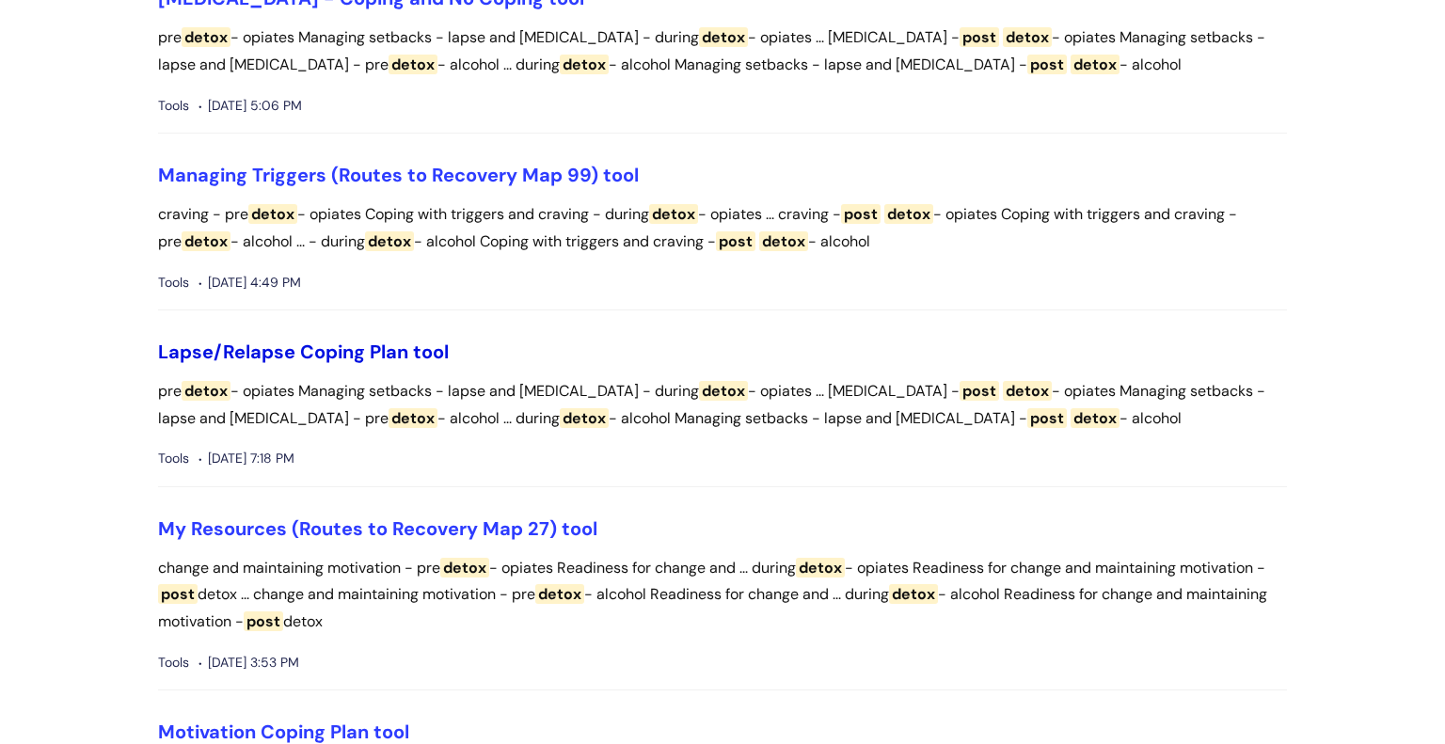
click at [374, 344] on link "Lapse/Relapse Coping Plan tool" at bounding box center [303, 352] width 291 height 24
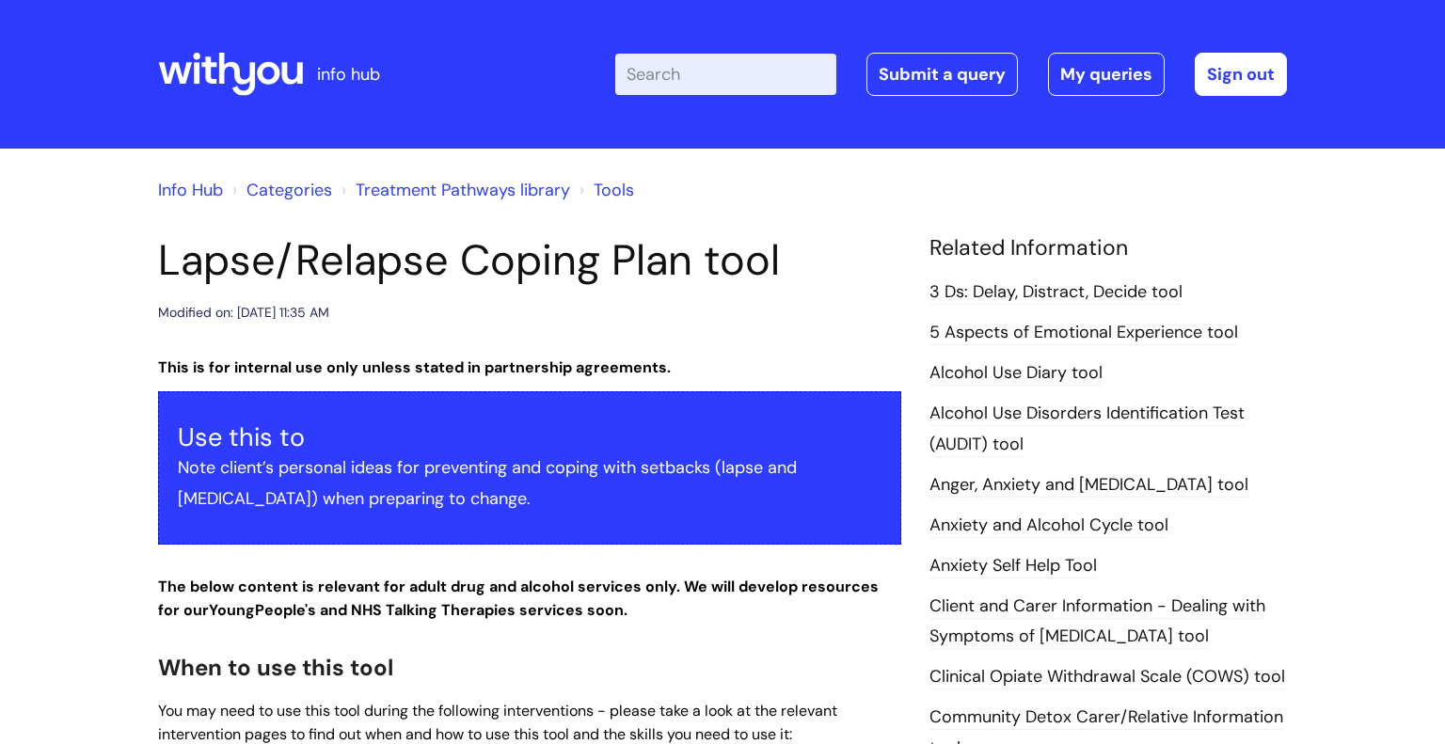
scroll to position [1272, 0]
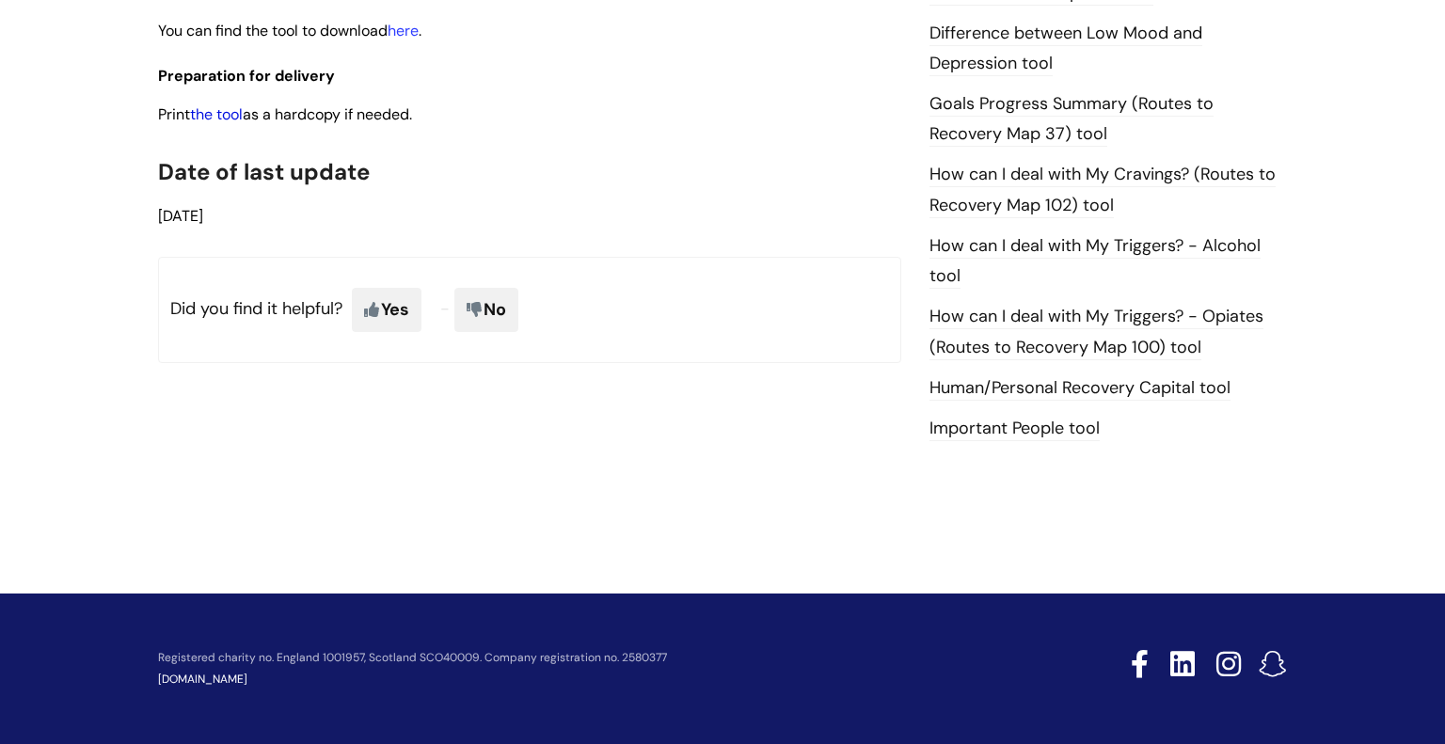
click at [229, 117] on link "the tool" at bounding box center [216, 114] width 53 height 20
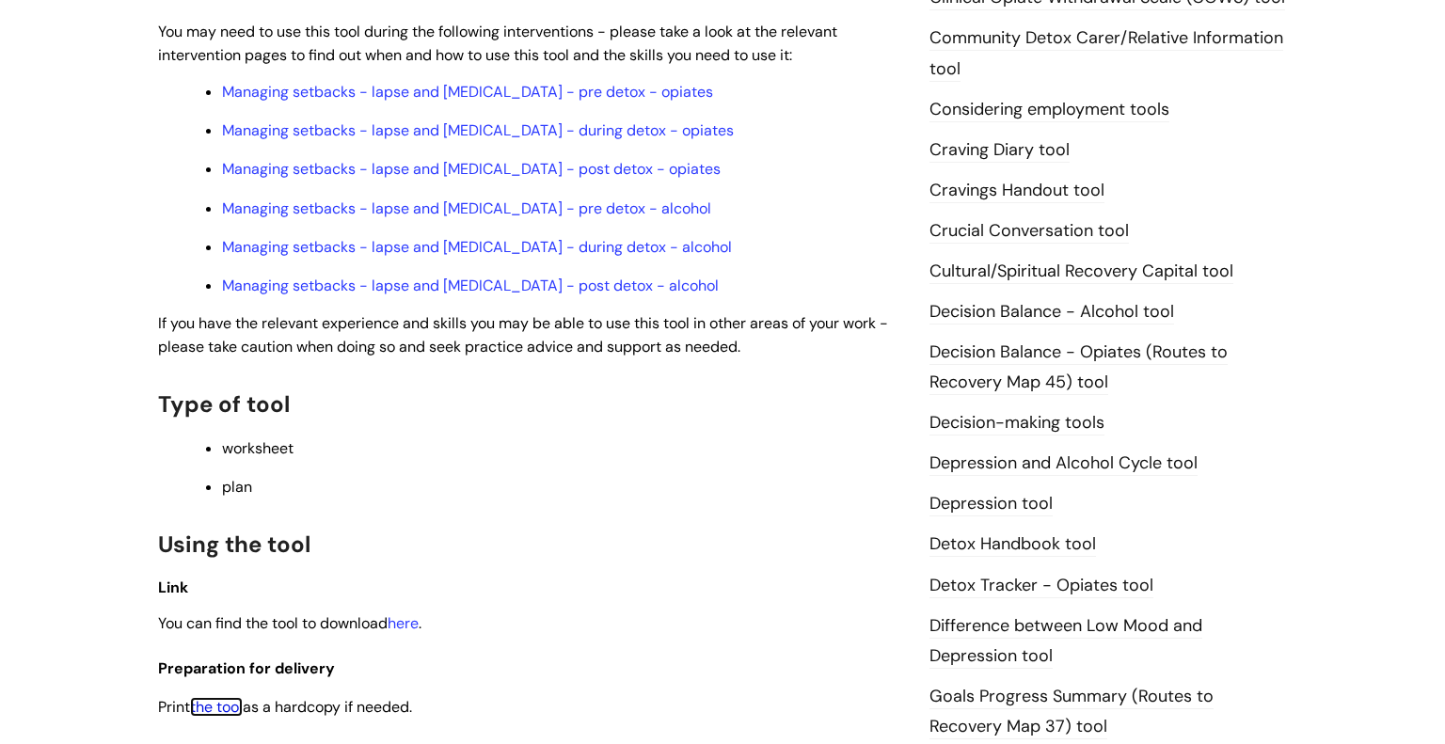
scroll to position [681, 0]
click at [545, 170] on link "Managing setbacks - lapse and [MEDICAL_DATA] - post detox - opiates" at bounding box center [471, 167] width 499 height 20
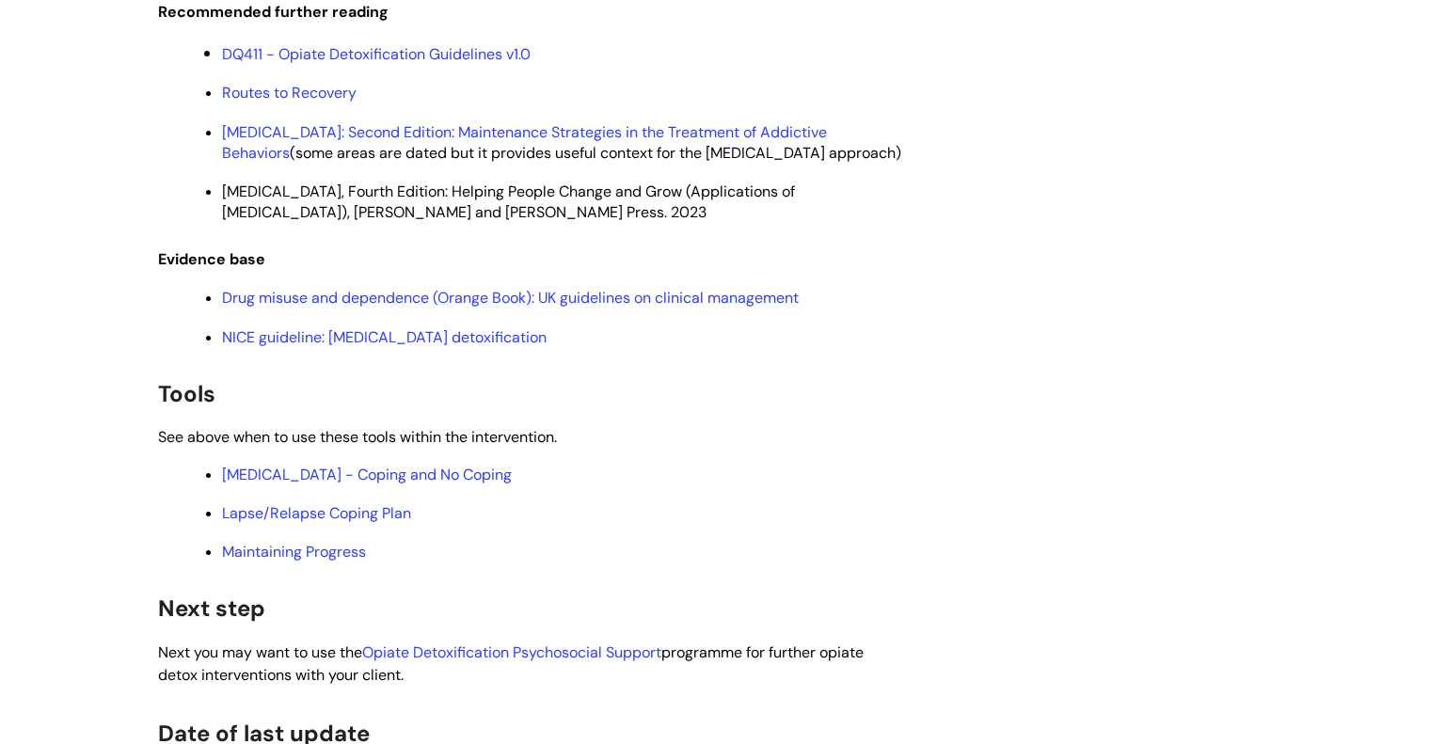
scroll to position [4582, 0]
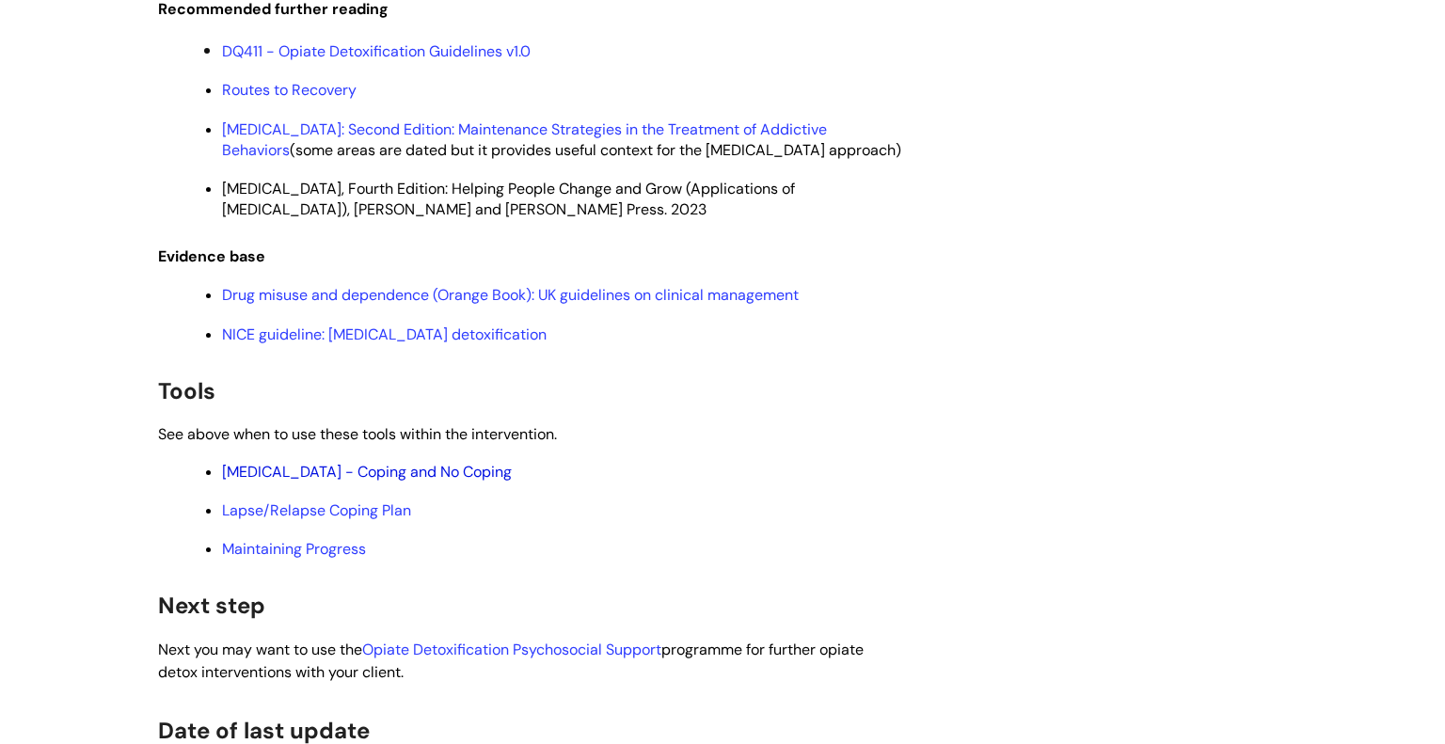
click at [301, 462] on link "Relapse - Coping and No Coping" at bounding box center [367, 472] width 290 height 20
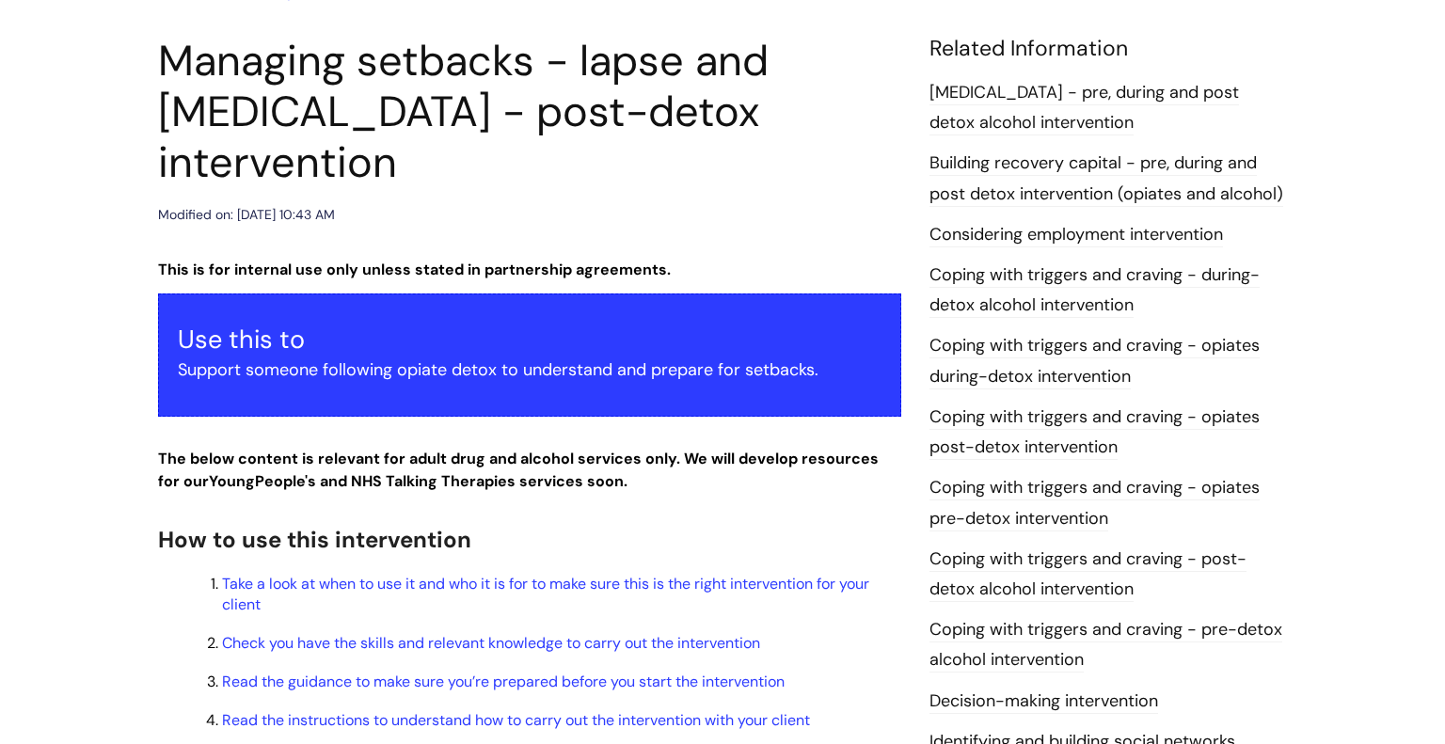
scroll to position [0, 0]
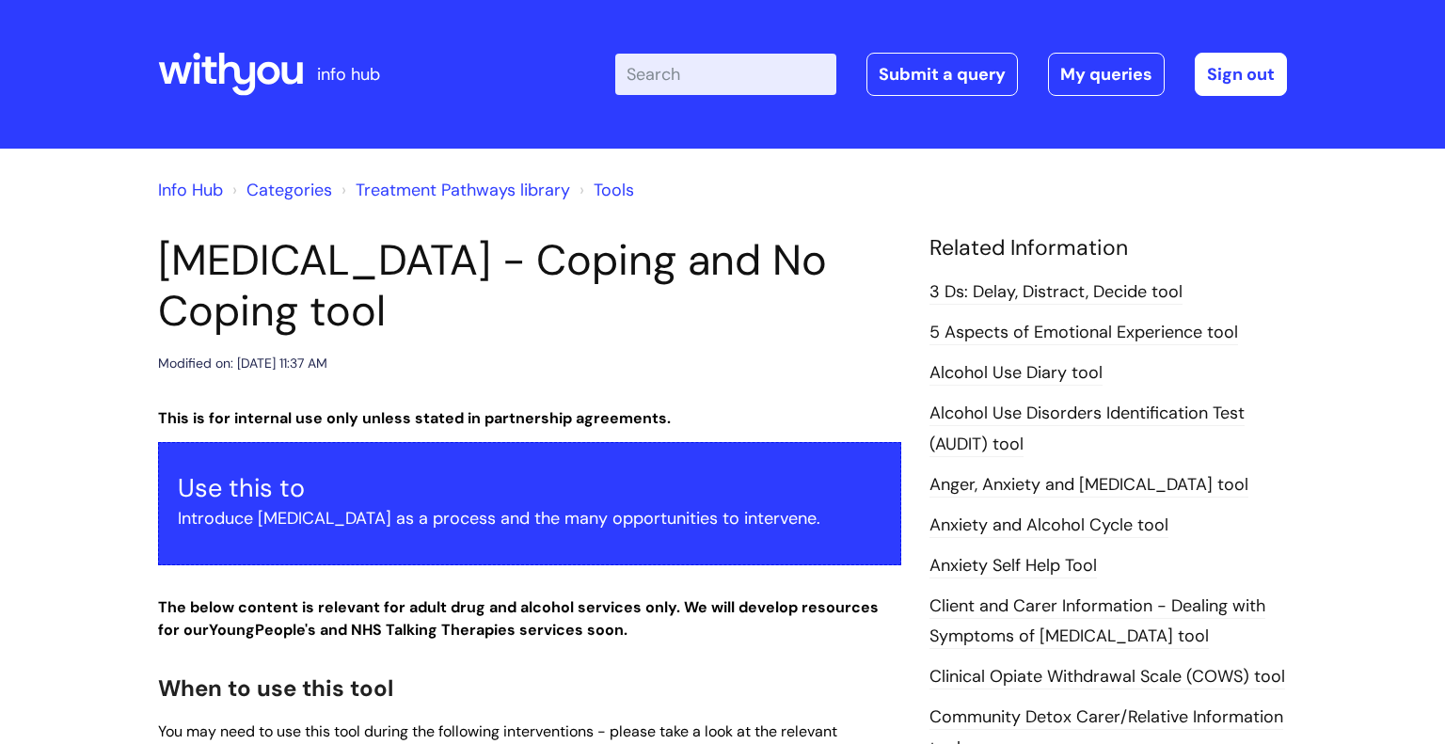
scroll to position [1313, 0]
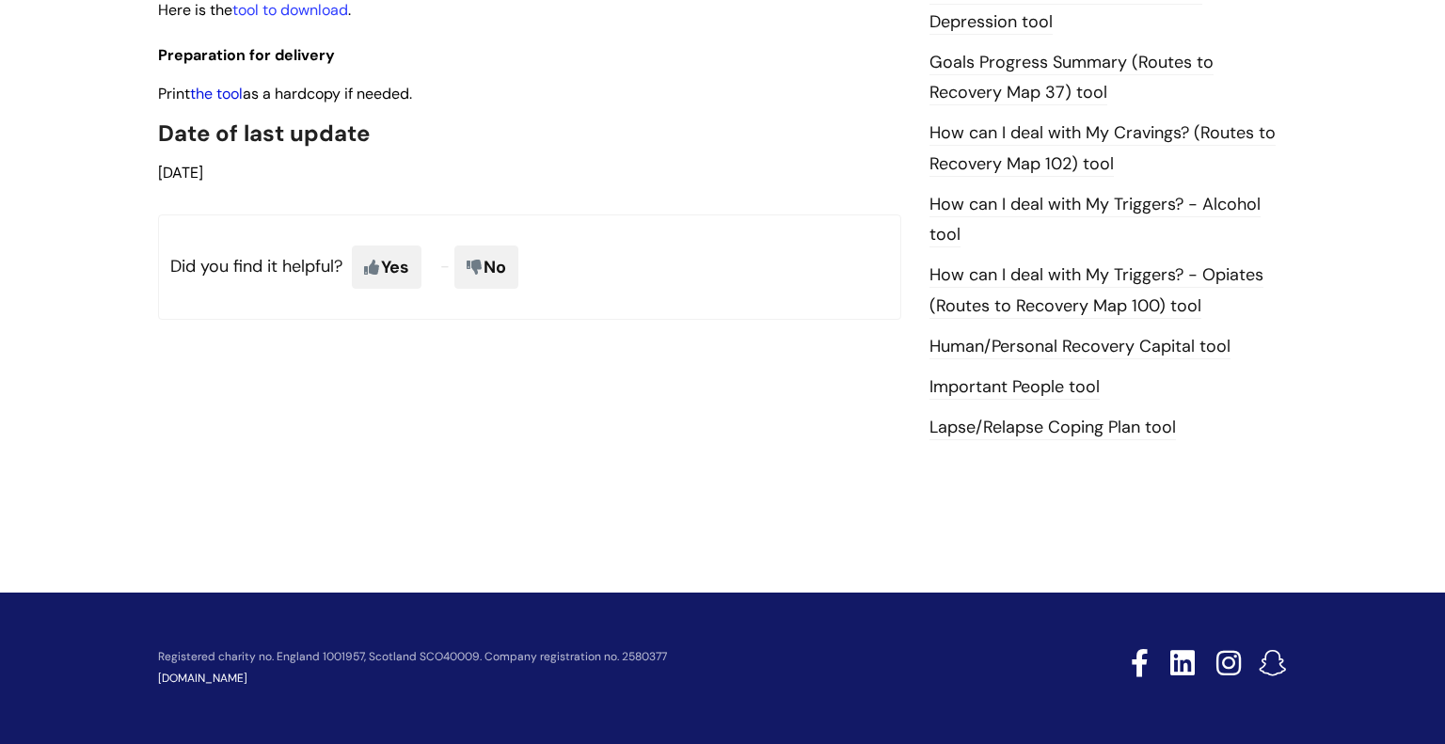
click at [233, 84] on link "the tool" at bounding box center [216, 94] width 53 height 20
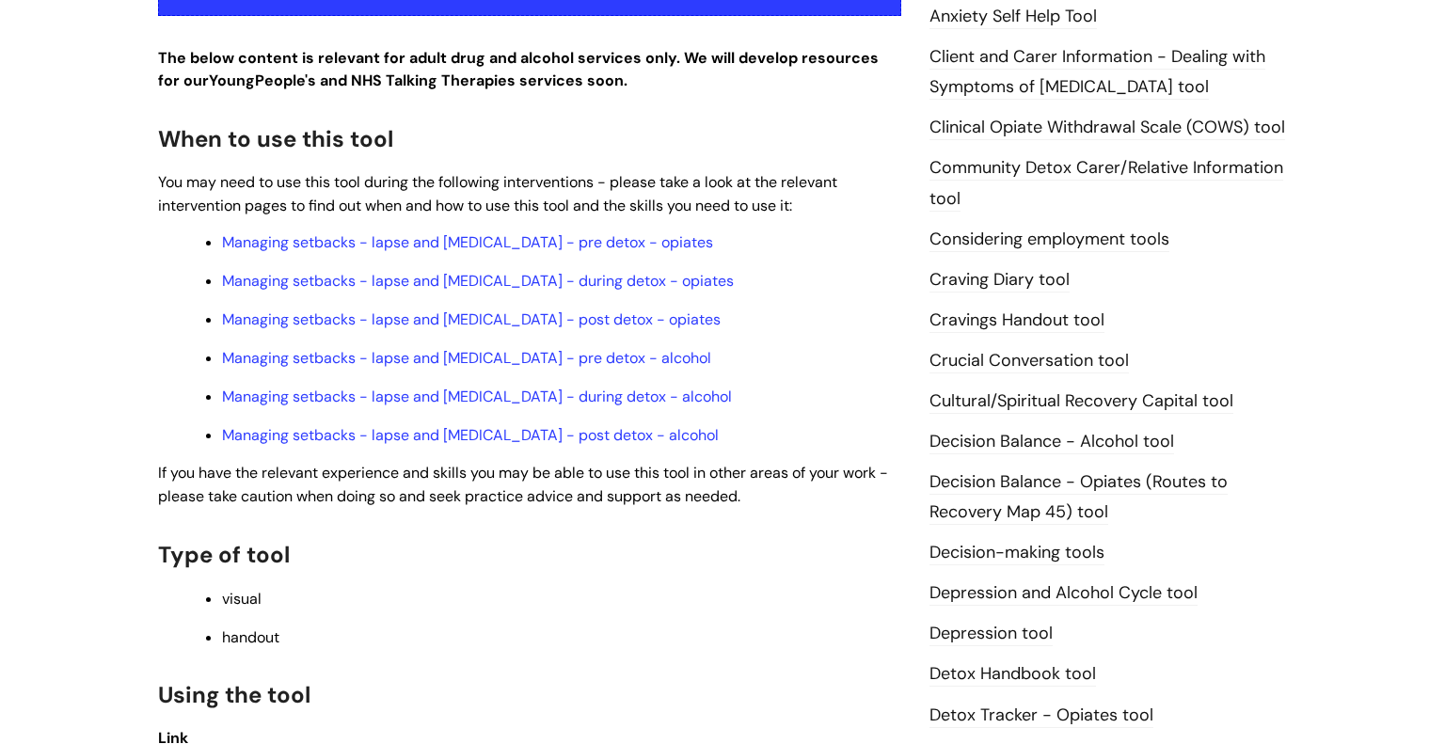
scroll to position [549, 0]
click at [487, 309] on link "Managing setbacks - lapse and relapse - post detox - opiates" at bounding box center [471, 319] width 499 height 20
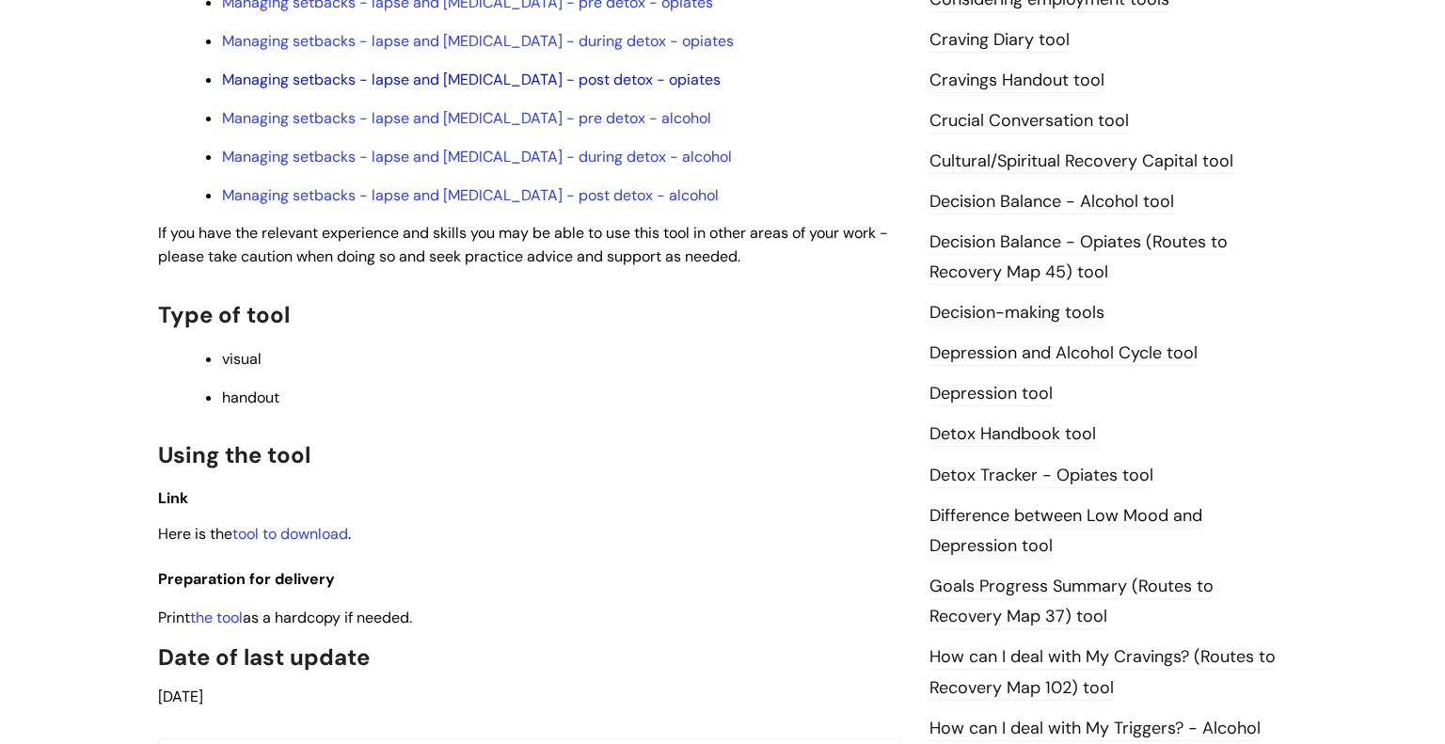
scroll to position [0, 0]
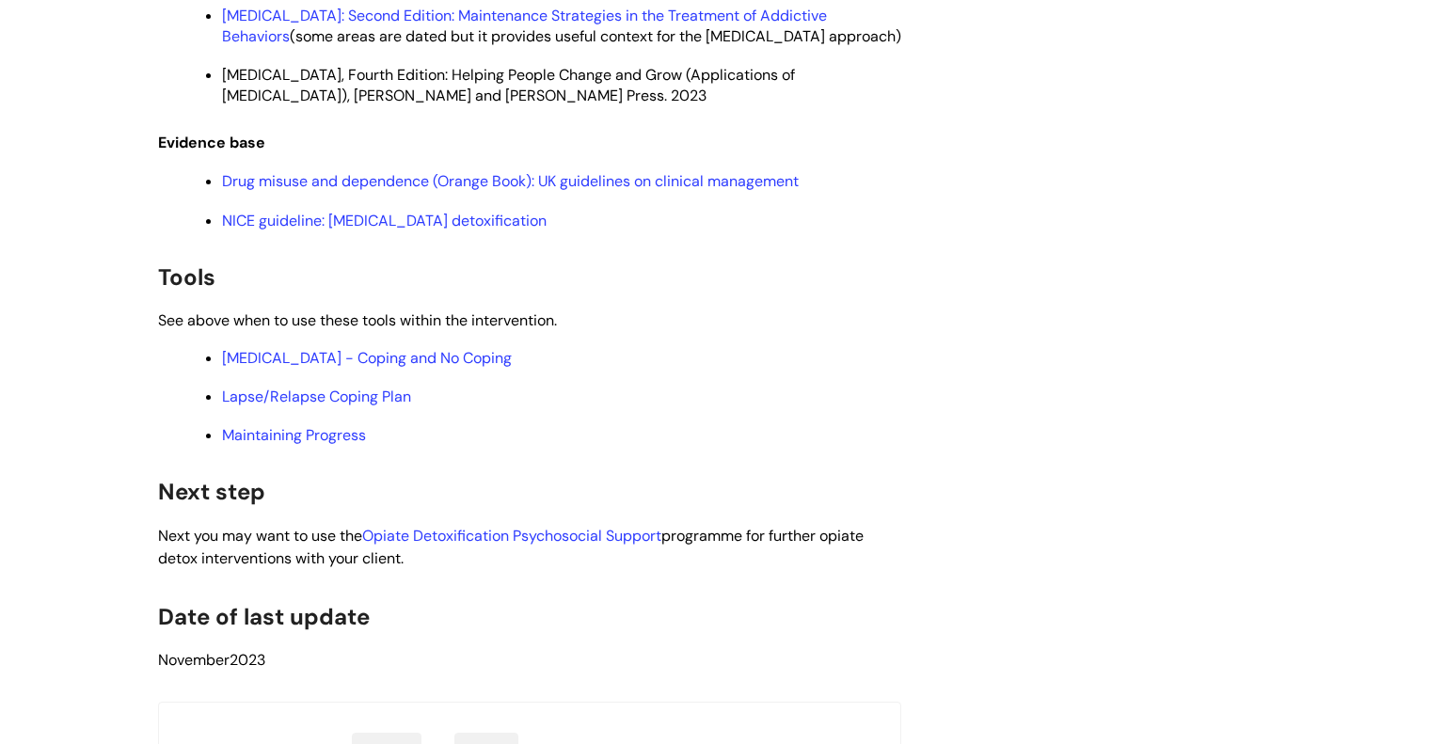
scroll to position [4700, 0]
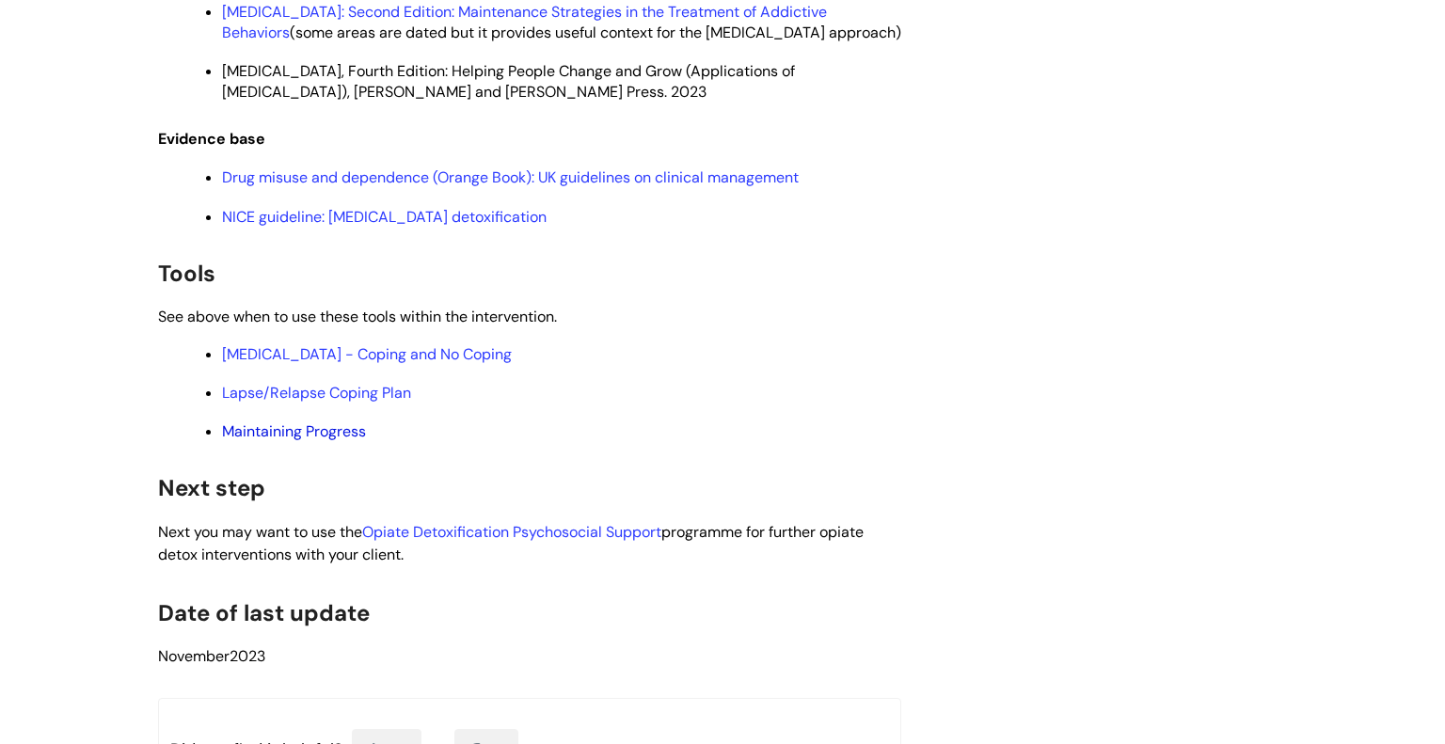
click at [304, 424] on link "Maintaining Progress" at bounding box center [294, 431] width 144 height 20
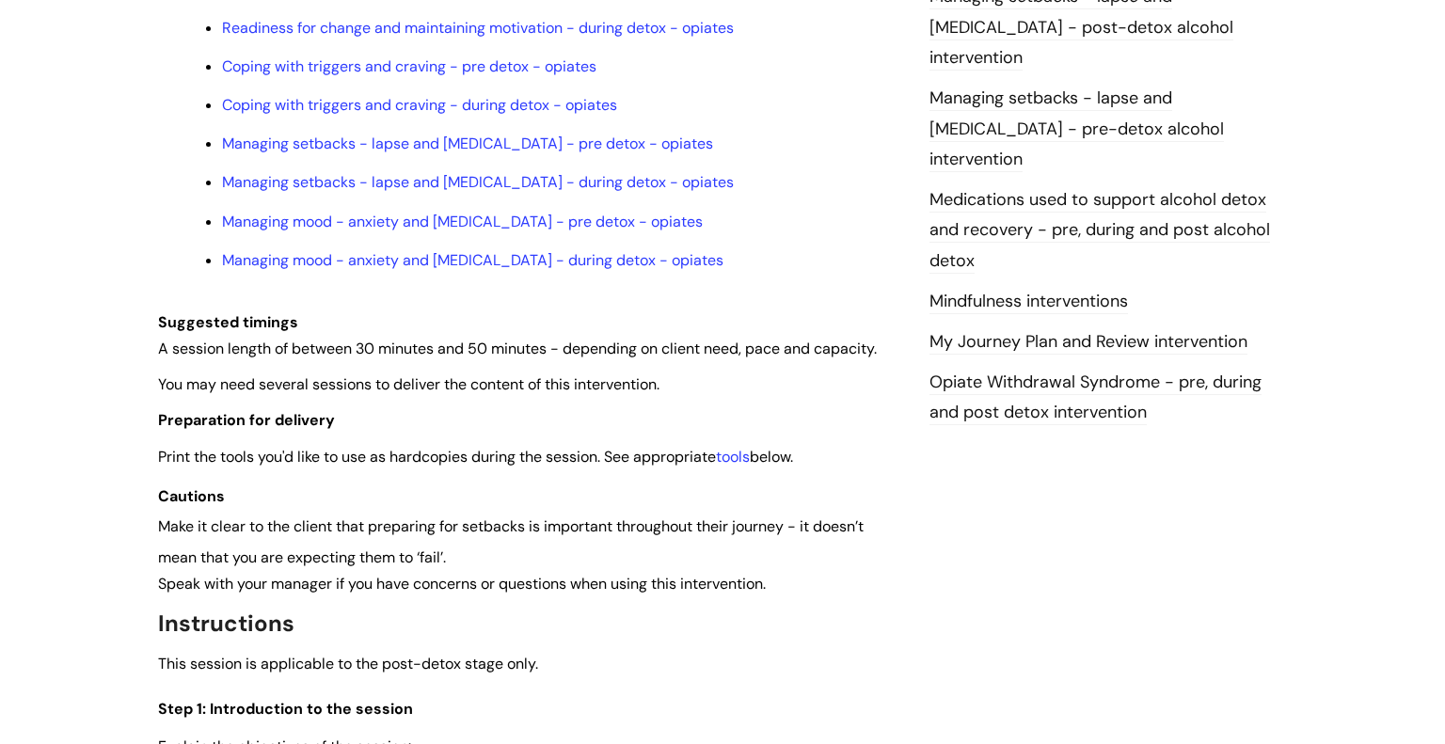
scroll to position [0, 0]
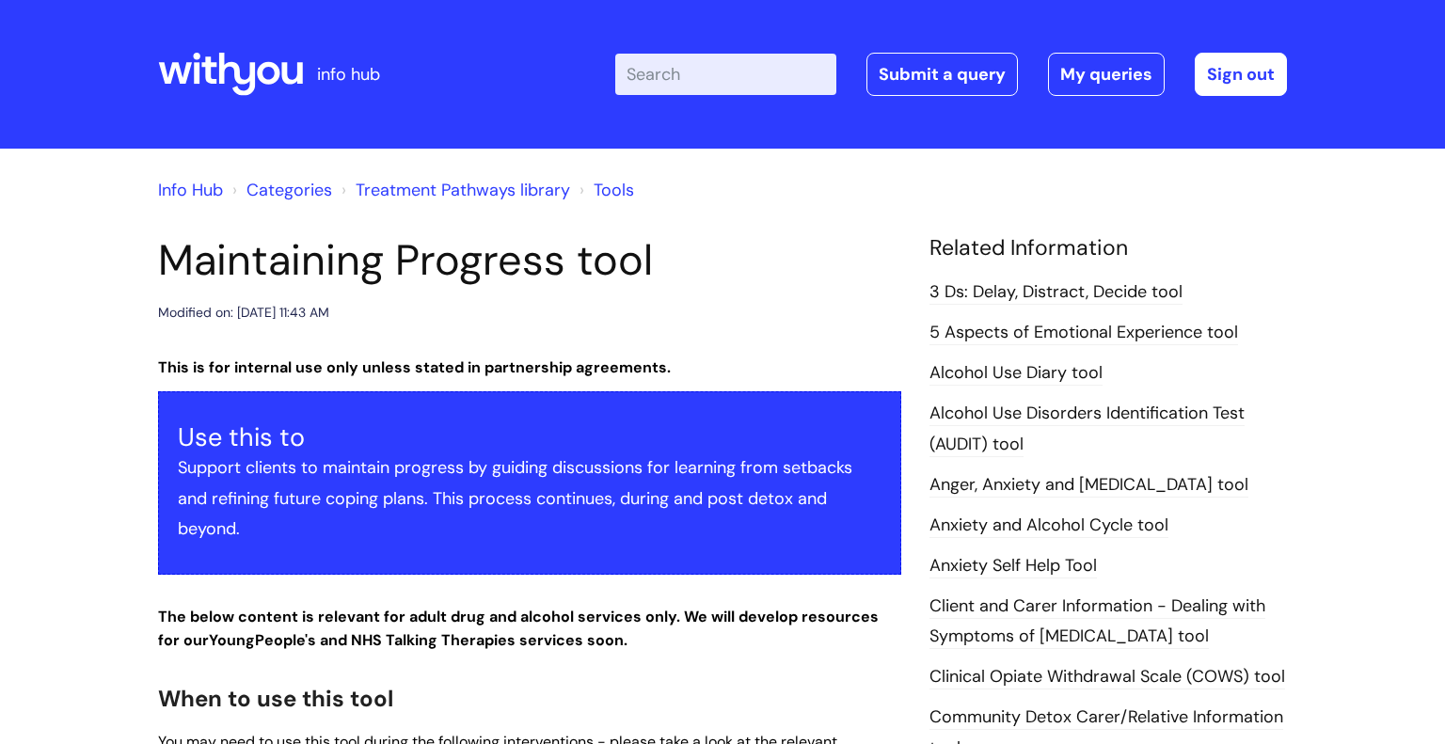
scroll to position [1313, 0]
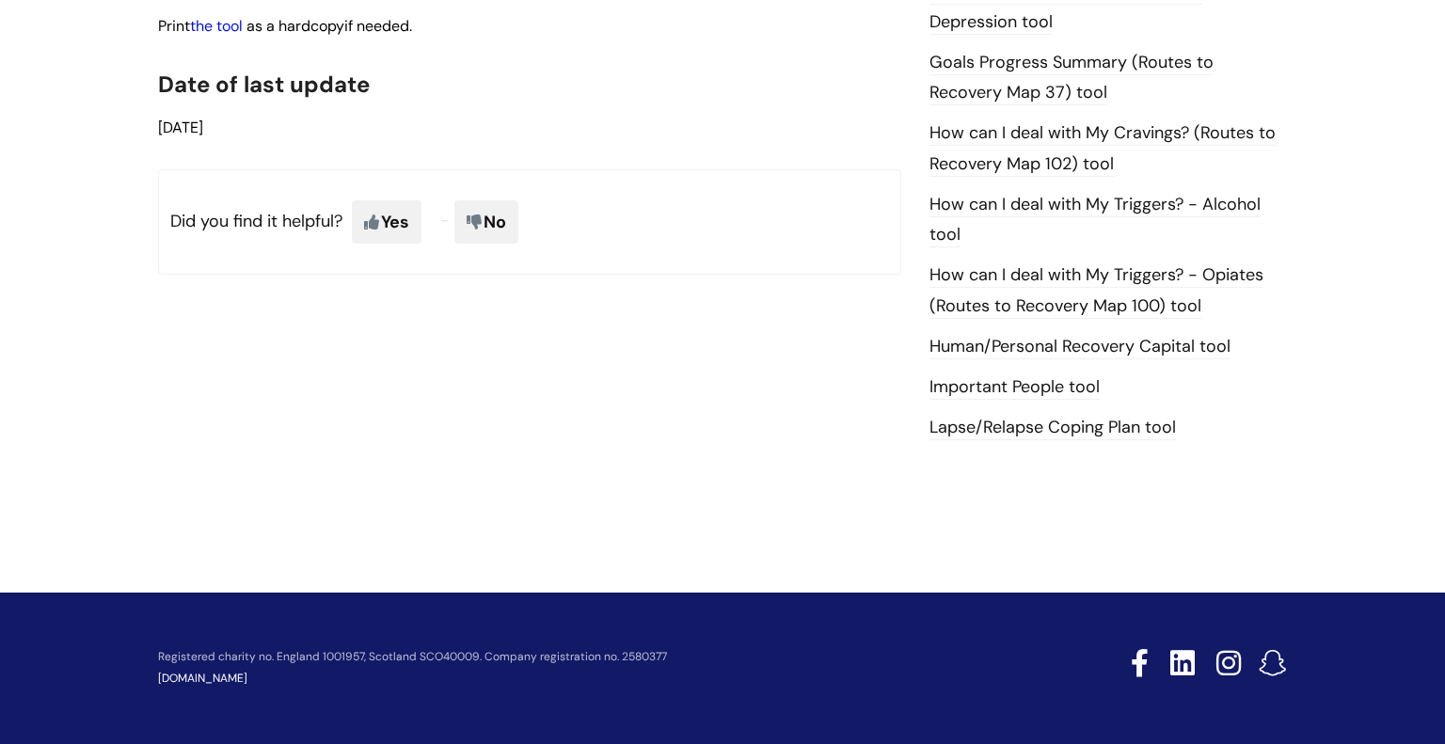
click at [241, 36] on link "the tool" at bounding box center [216, 26] width 53 height 20
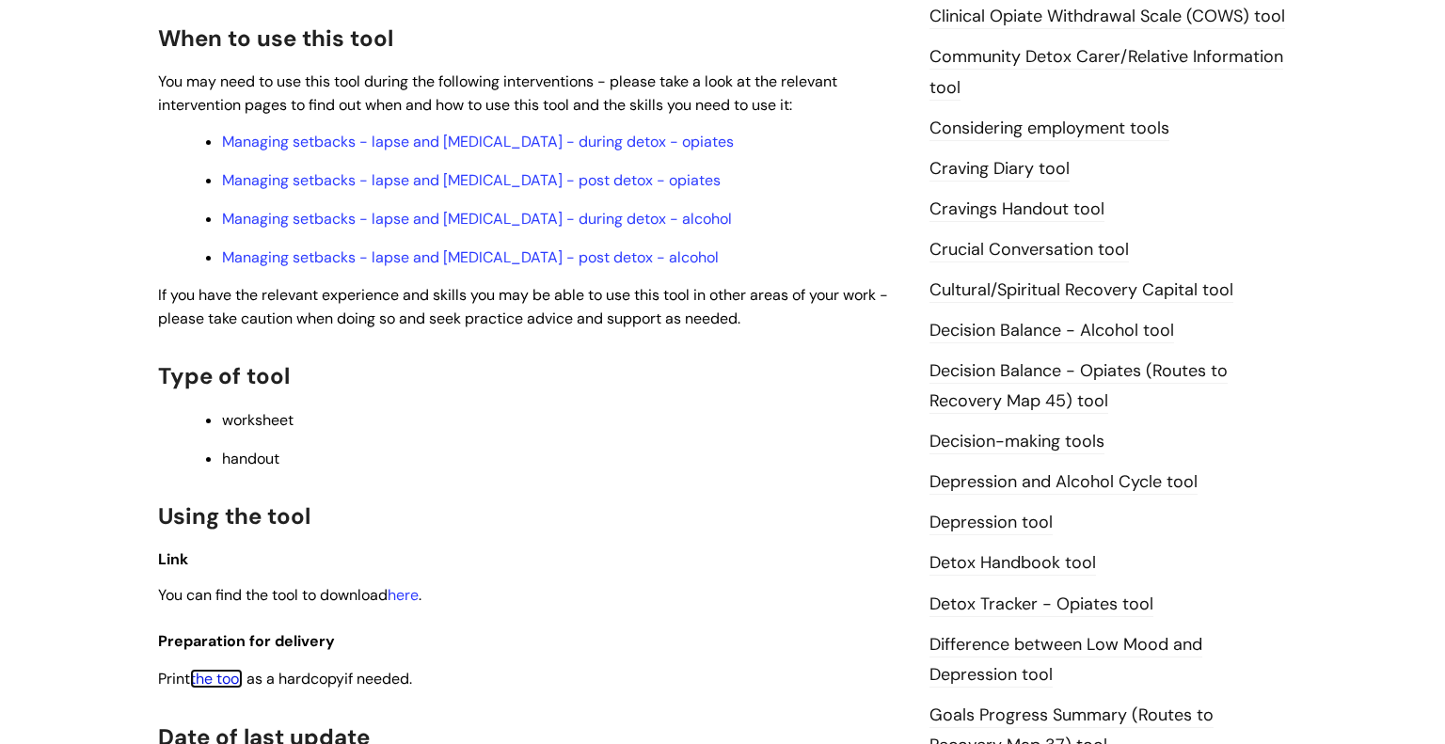
scroll to position [663, 0]
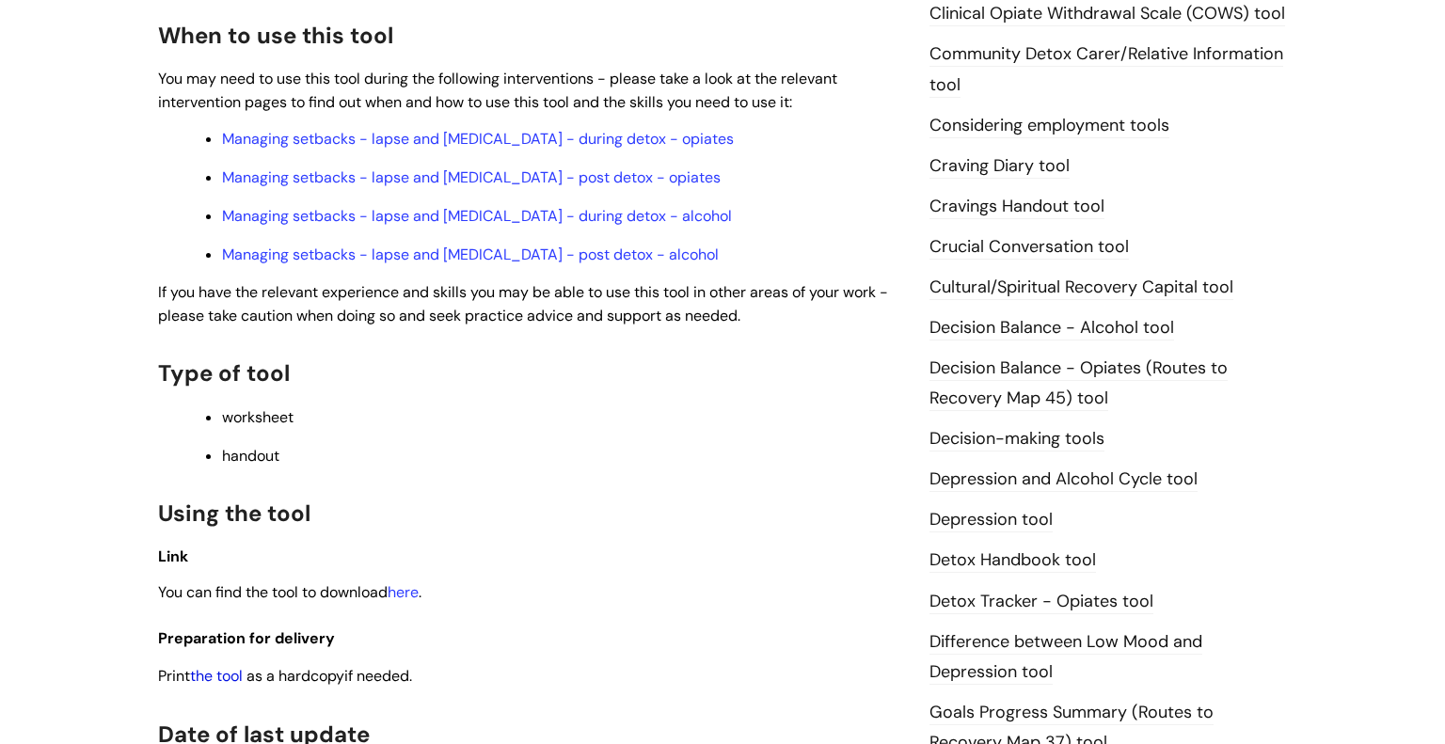
click at [220, 686] on link "the tool" at bounding box center [216, 676] width 53 height 20
